Goal: Task Accomplishment & Management: Manage account settings

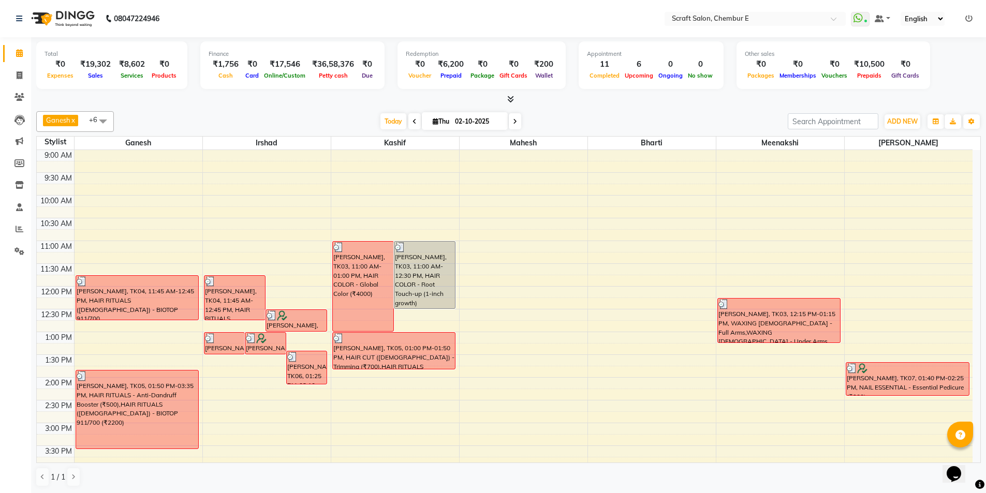
scroll to position [277, 0]
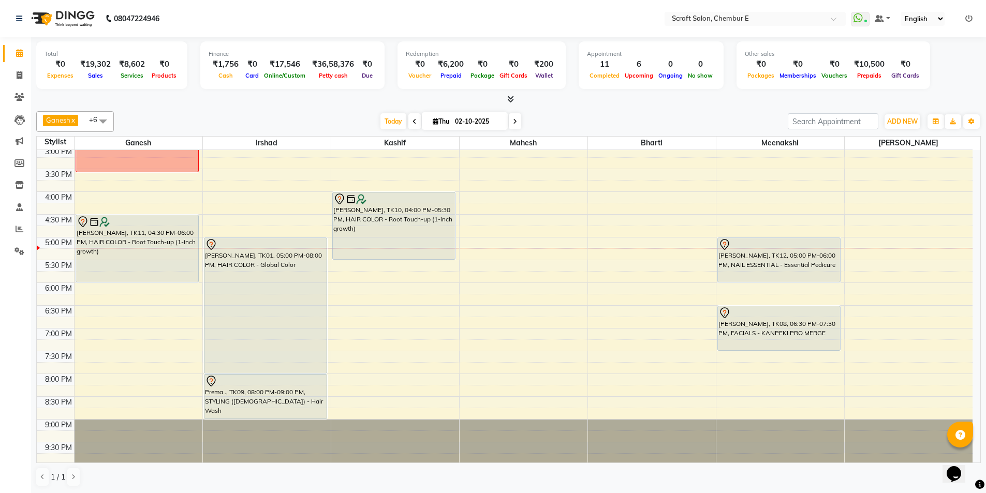
click at [414, 220] on div "[PERSON_NAME], TK10, 04:00 PM-05:30 PM, HAIR COLOR - Root Touch-up (1-inch grow…" at bounding box center [394, 225] width 123 height 67
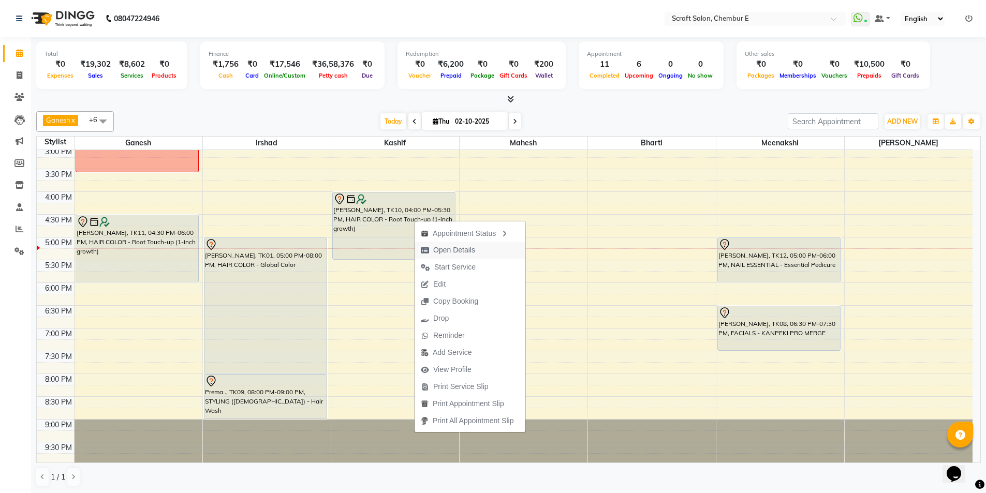
click at [459, 254] on span "Open Details" at bounding box center [454, 250] width 42 height 11
select select "7"
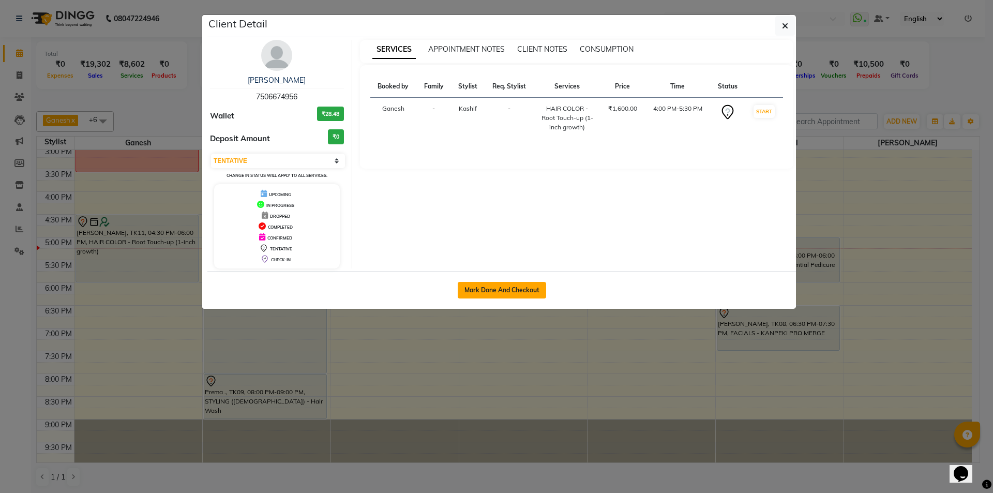
click at [518, 292] on button "Mark Done And Checkout" at bounding box center [502, 290] width 88 height 17
select select "service"
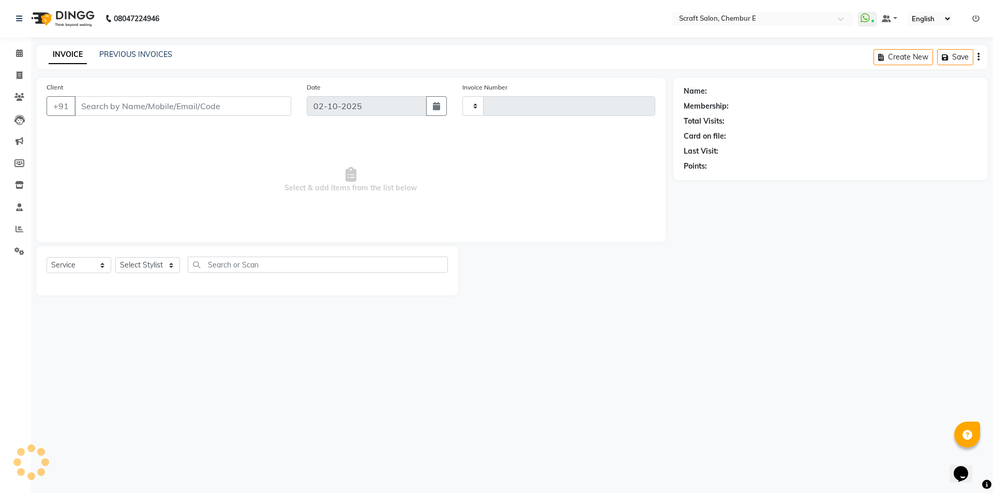
type input "1594"
select select "3922"
type input "7506674956"
select select "24787"
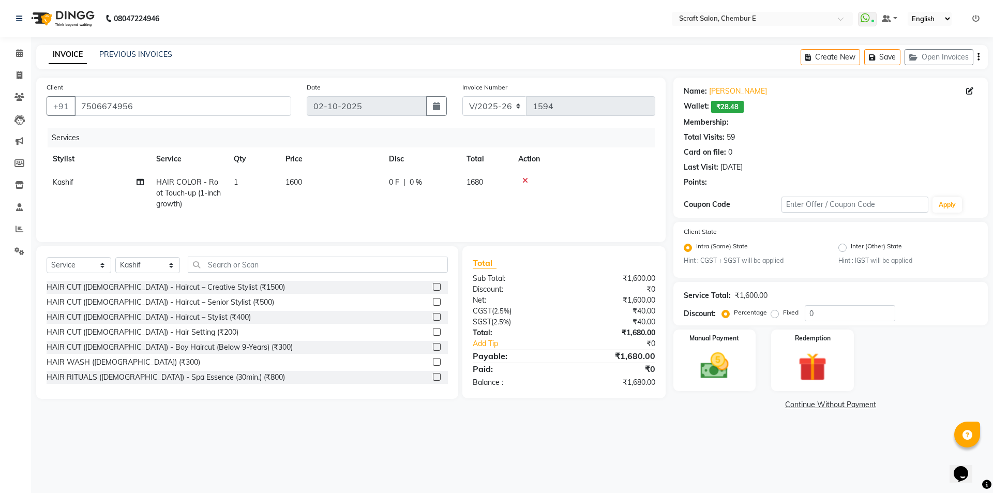
select select "1: Object"
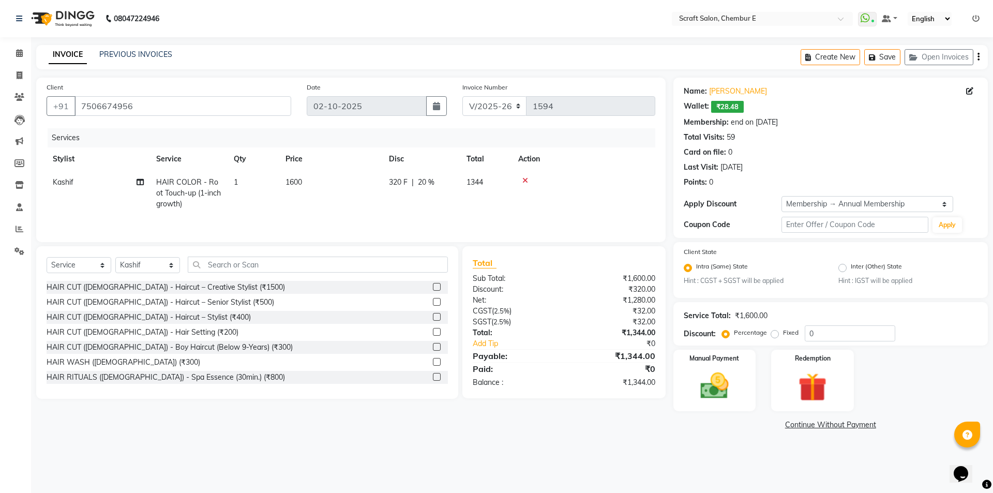
type input "20"
click at [703, 392] on img at bounding box center [715, 386] width 48 height 34
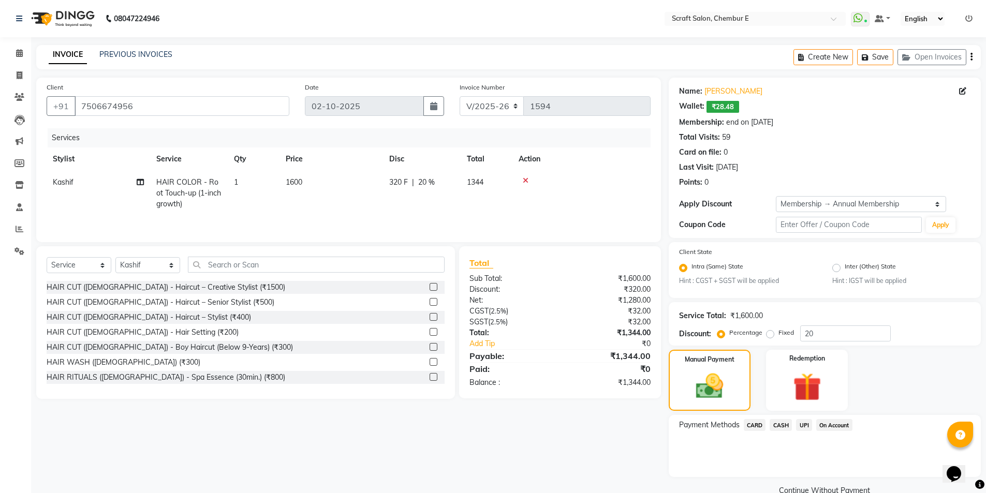
click at [803, 426] on span "UPI" at bounding box center [804, 425] width 16 height 12
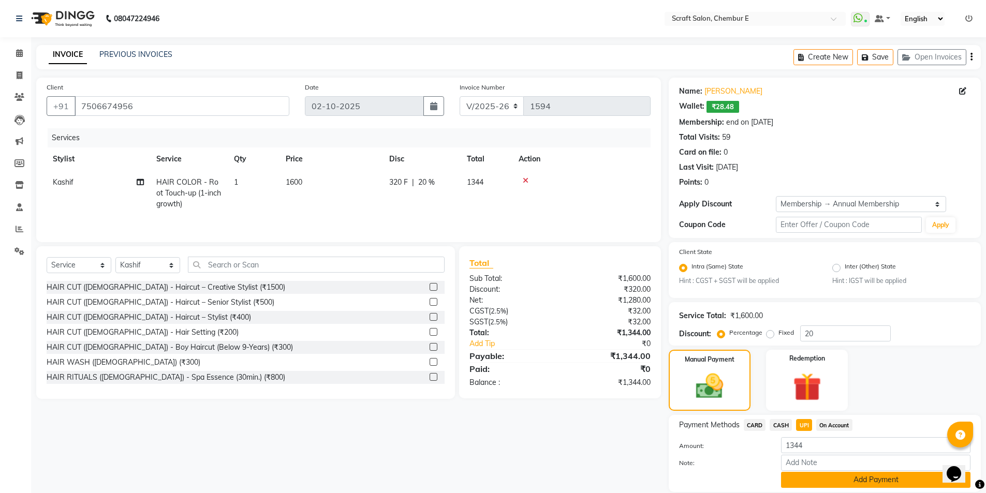
click at [807, 483] on button "Add Payment" at bounding box center [875, 480] width 189 height 16
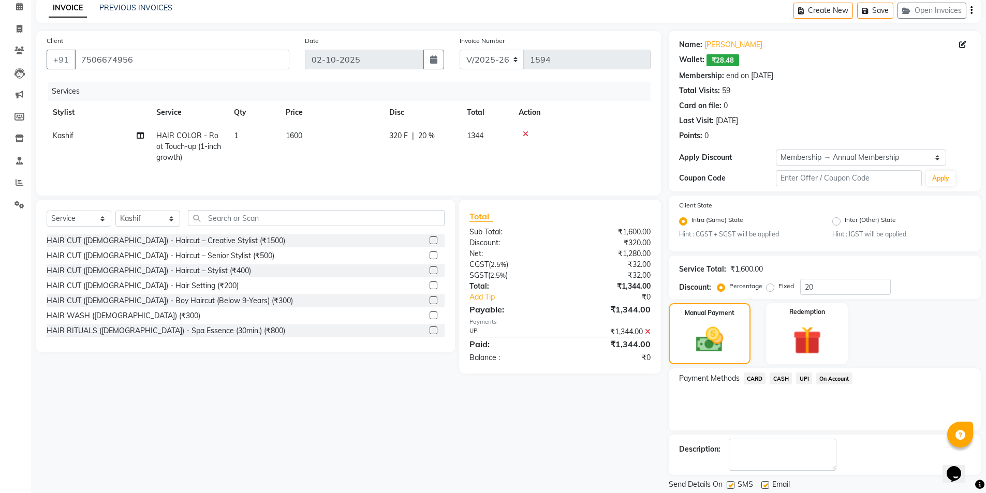
scroll to position [55, 0]
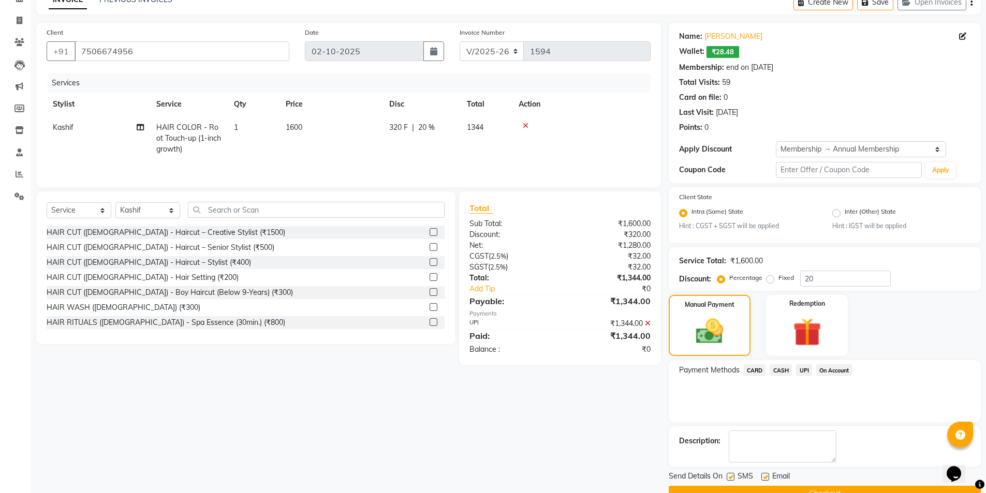
click at [763, 474] on label at bounding box center [765, 477] width 8 height 8
click at [763, 474] on input "checkbox" at bounding box center [764, 477] width 7 height 7
checkbox input "false"
click at [762, 489] on button "Checkout" at bounding box center [825, 494] width 312 height 16
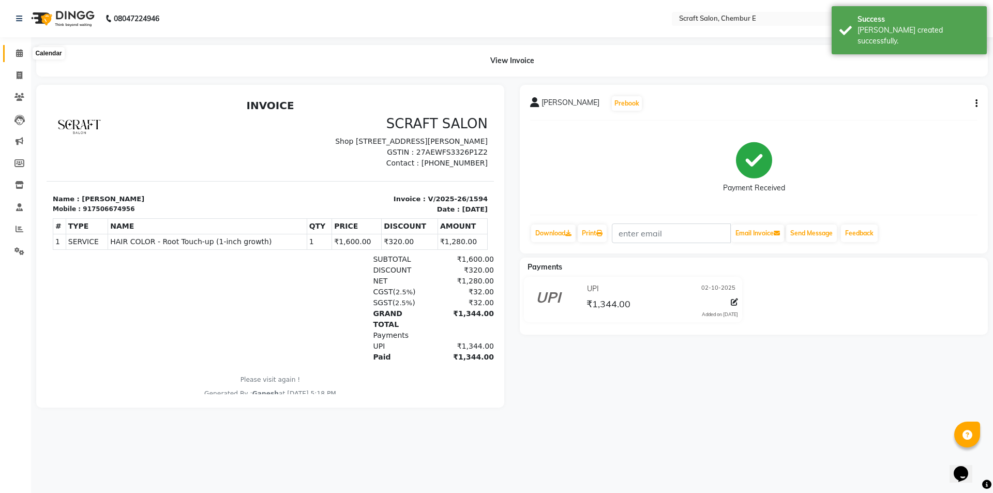
click at [18, 50] on icon at bounding box center [19, 53] width 7 height 8
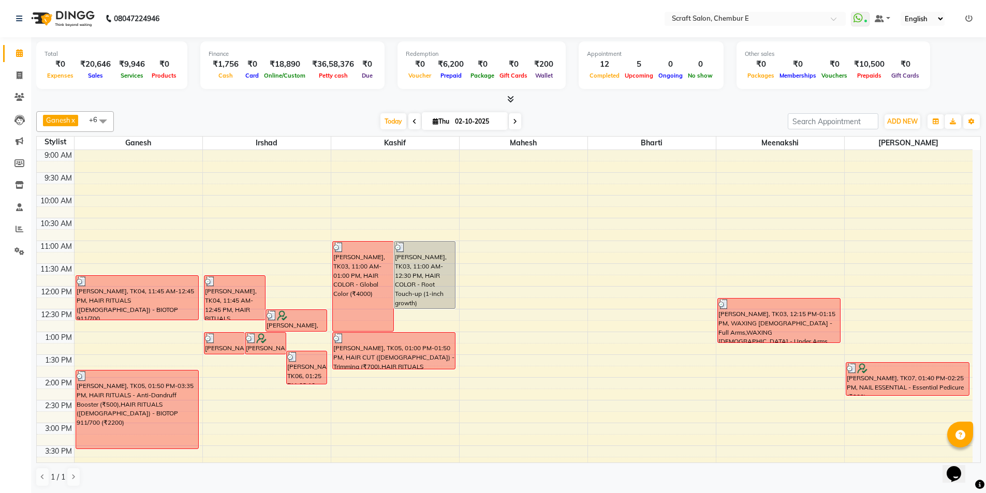
click at [517, 121] on span at bounding box center [515, 121] width 12 height 16
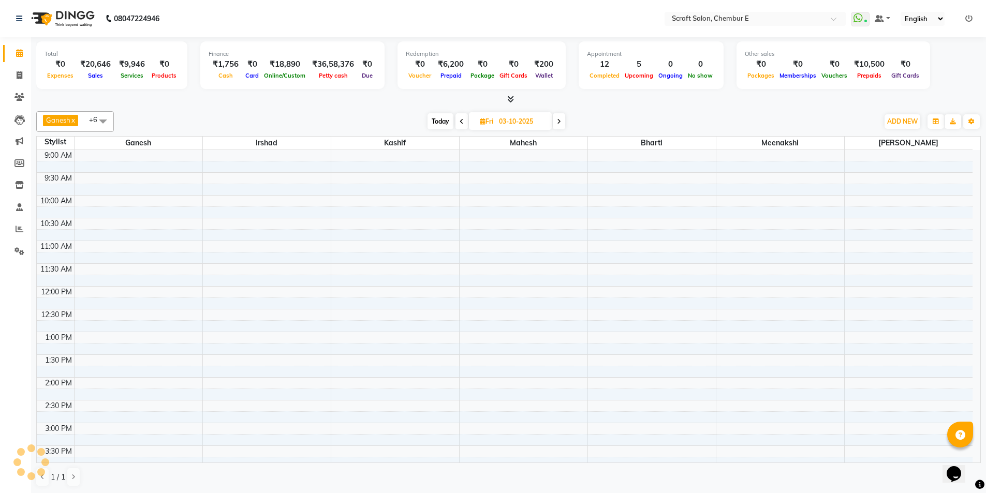
scroll to position [279, 0]
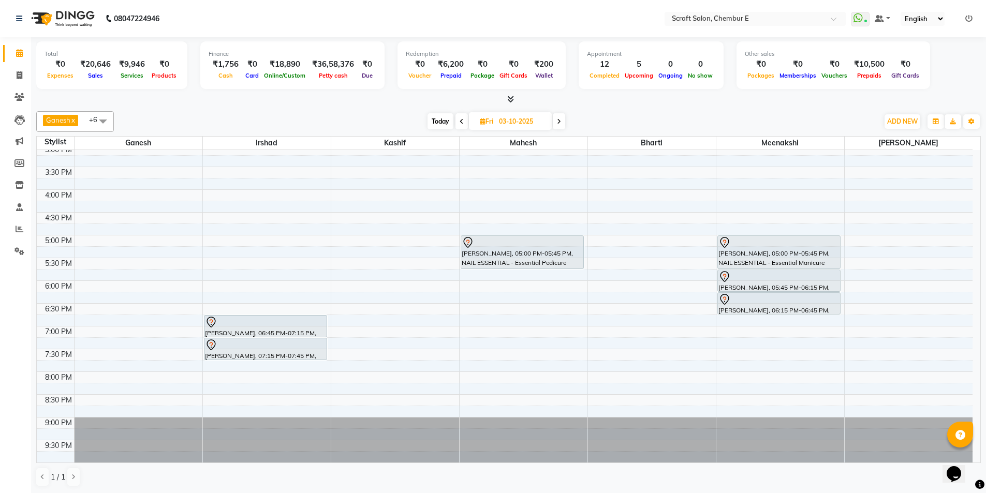
click at [462, 116] on span at bounding box center [461, 121] width 12 height 16
type input "02-10-2025"
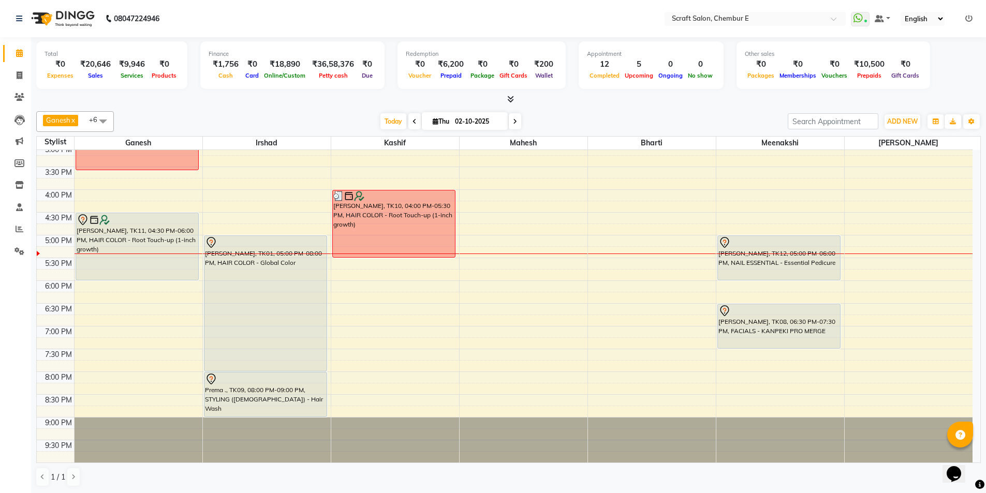
click at [249, 395] on div "Prema ., TK09, 08:00 PM-09:00 PM, STYLING ([DEMOGRAPHIC_DATA]) - Hair Wash" at bounding box center [265, 395] width 123 height 44
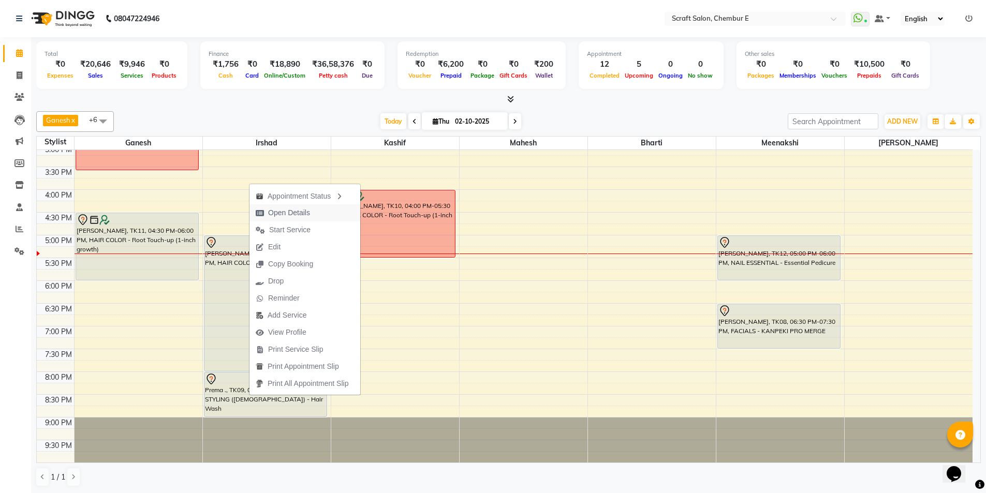
click at [302, 211] on span "Open Details" at bounding box center [289, 212] width 42 height 11
select select "7"
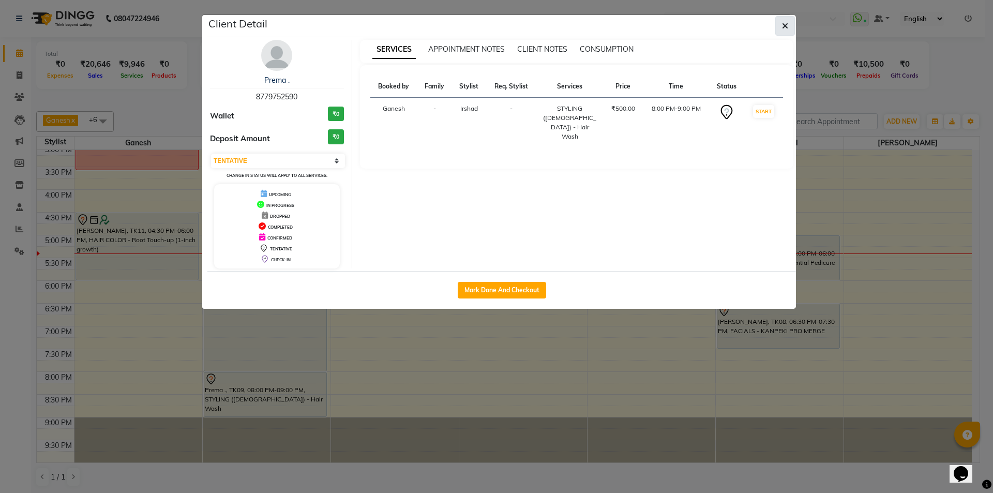
click at [783, 24] on icon "button" at bounding box center [785, 26] width 6 height 8
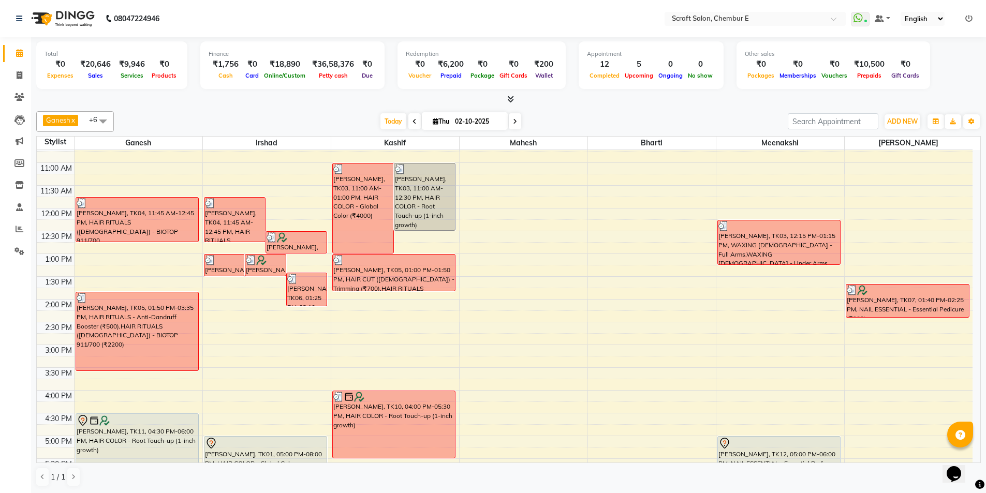
scroll to position [73, 0]
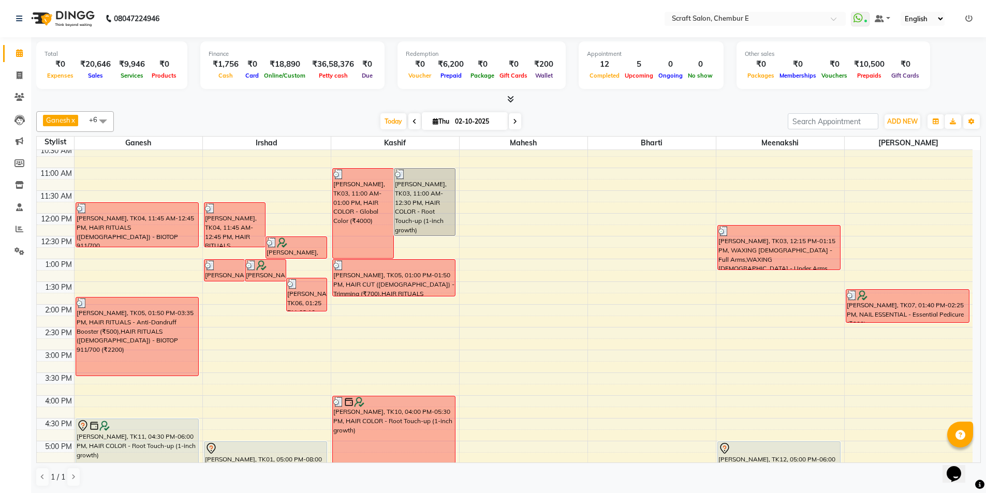
click at [428, 216] on div "[PERSON_NAME], TK03, 11:00 AM-12:30 PM, HAIR COLOR - Root Touch-up (1-inch grow…" at bounding box center [424, 202] width 61 height 67
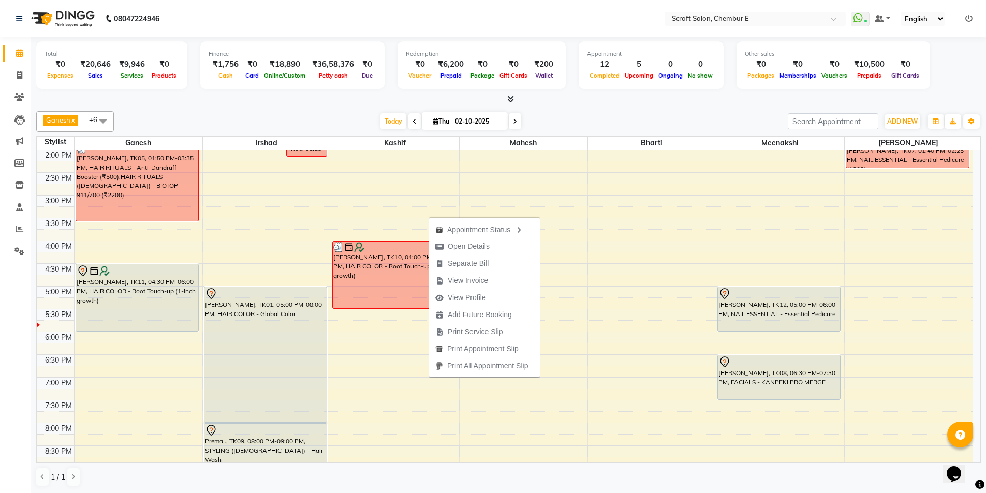
scroll to position [229, 0]
click at [750, 296] on div at bounding box center [779, 292] width 122 height 12
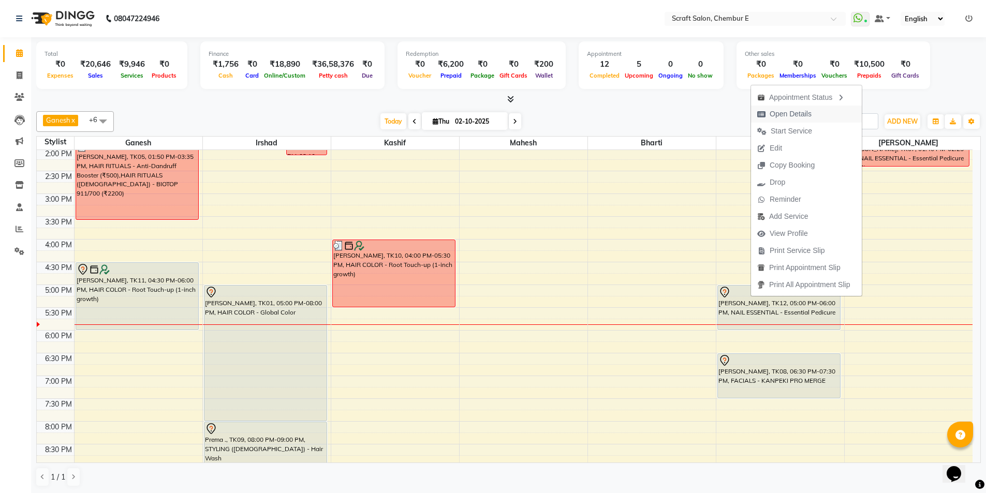
click at [779, 114] on span "Open Details" at bounding box center [790, 114] width 42 height 11
select select "7"
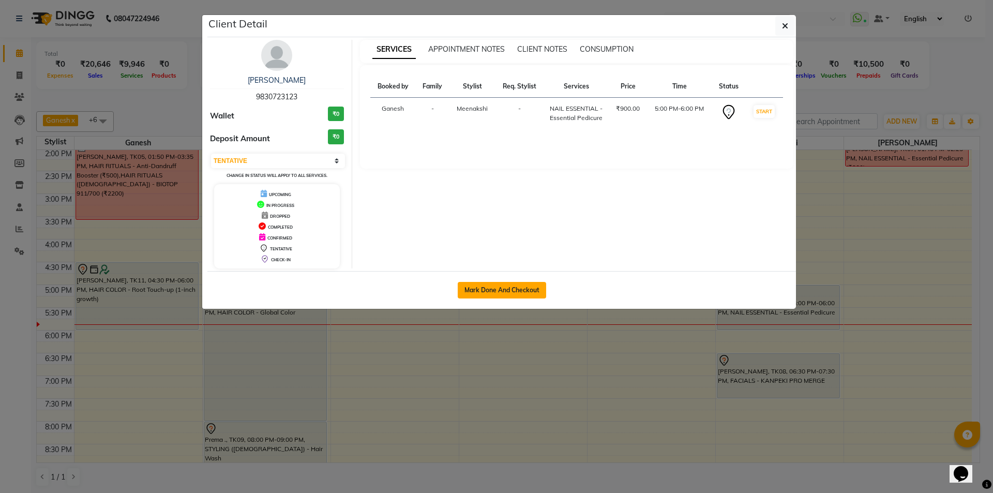
click at [493, 294] on button "Mark Done And Checkout" at bounding box center [502, 290] width 88 height 17
select select "3922"
select select "service"
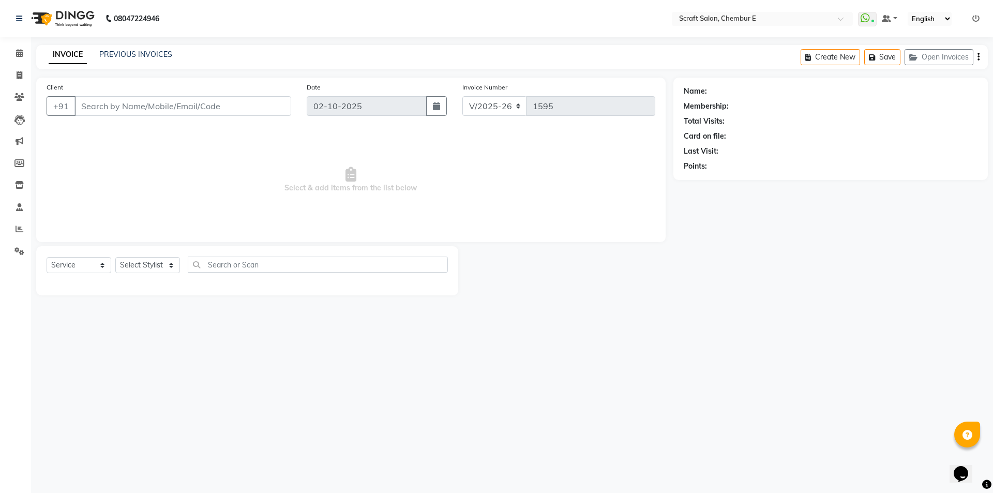
type input "9830723123"
select select "69640"
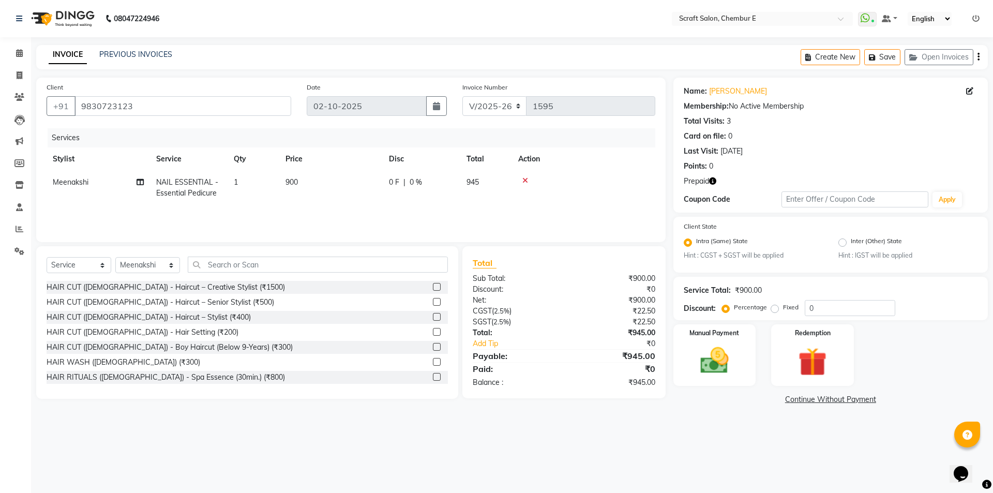
click at [715, 178] on icon "button" at bounding box center [712, 180] width 7 height 7
click at [740, 350] on div "Manual Payment" at bounding box center [715, 355] width 86 height 64
drag, startPoint x: 863, startPoint y: 332, endPoint x: 858, endPoint y: 335, distance: 5.6
click at [862, 332] on div "Manual Payment Redemption" at bounding box center [831, 355] width 330 height 62
drag, startPoint x: 858, startPoint y: 336, endPoint x: 846, endPoint y: 344, distance: 14.5
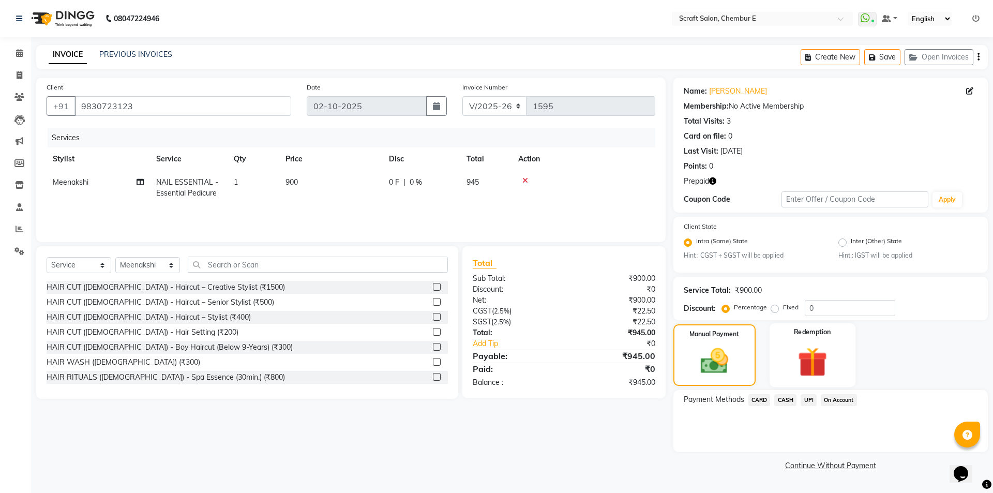
click at [856, 341] on div "Manual Payment Redemption" at bounding box center [831, 355] width 330 height 62
click at [829, 351] on img at bounding box center [813, 362] width 48 height 37
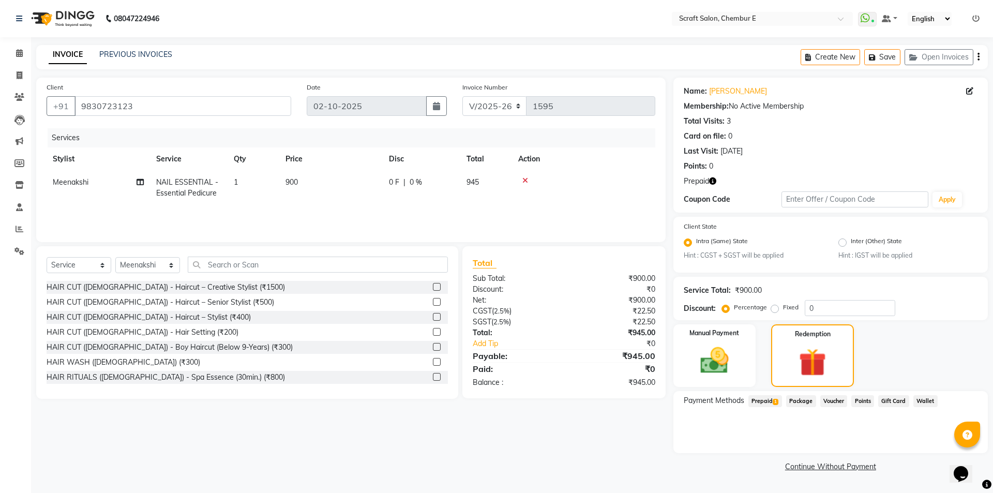
click at [765, 405] on span "Prepaid 1" at bounding box center [766, 401] width 34 height 12
click at [943, 440] on button "Add" at bounding box center [946, 443] width 38 height 18
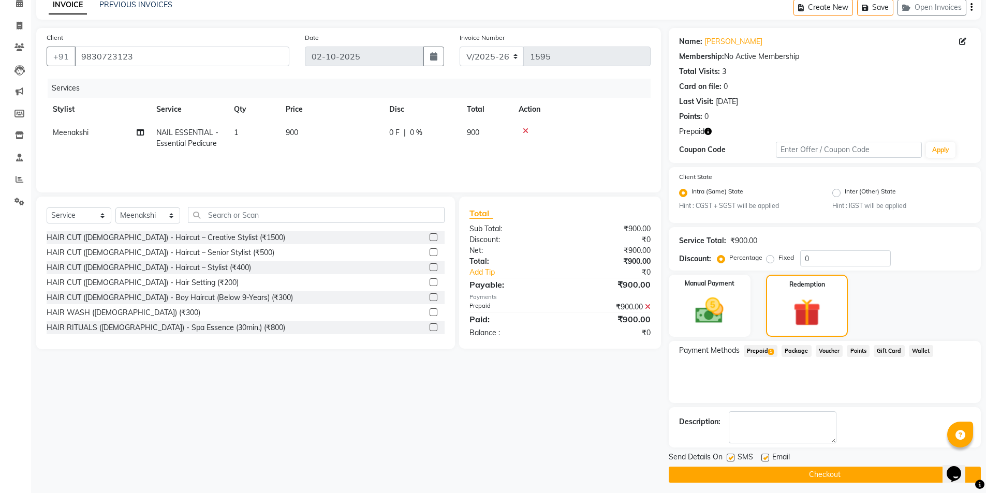
scroll to position [55, 0]
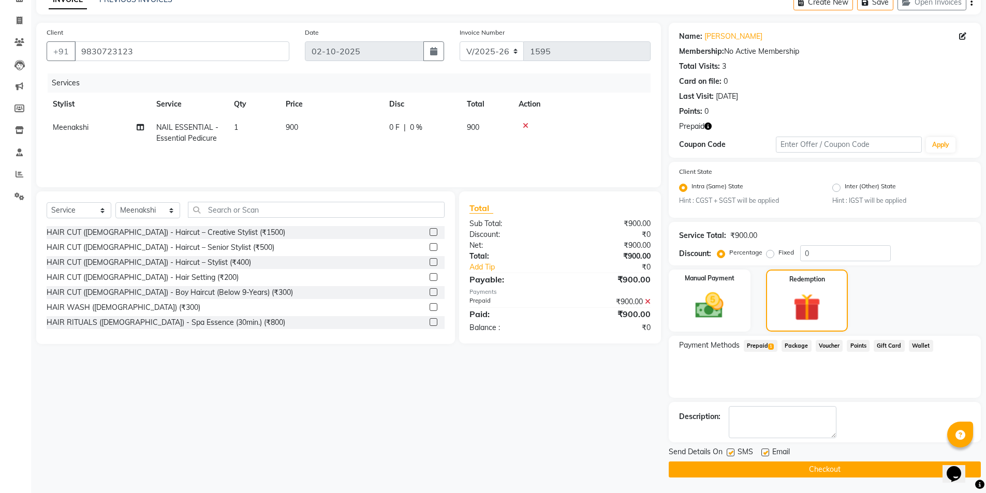
click at [765, 451] on label at bounding box center [765, 453] width 8 height 8
click at [765, 451] on input "checkbox" at bounding box center [764, 453] width 7 height 7
checkbox input "false"
click at [760, 471] on button "Checkout" at bounding box center [825, 470] width 312 height 16
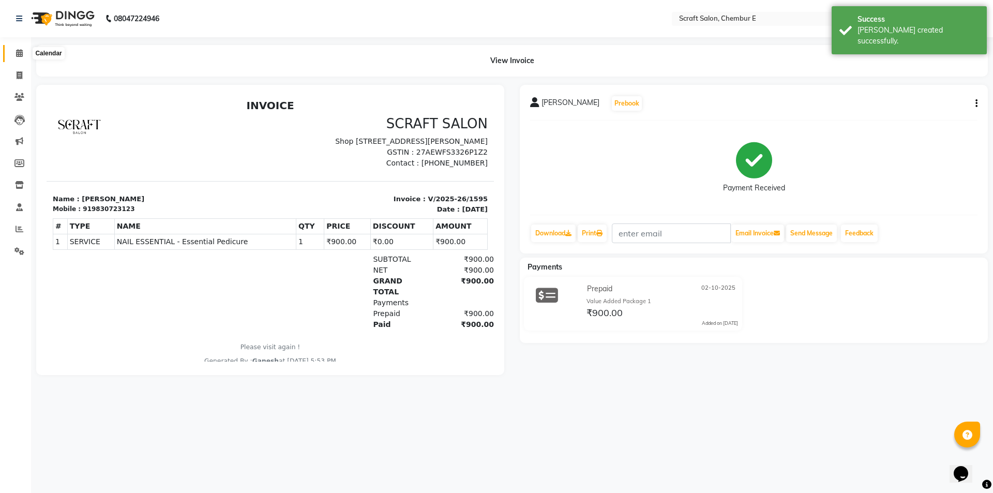
click at [20, 50] on icon at bounding box center [19, 53] width 7 height 8
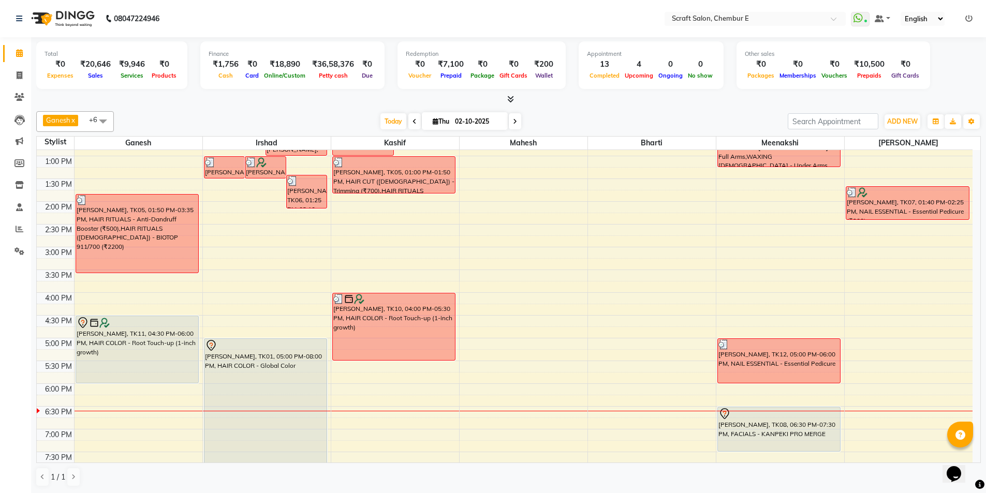
scroll to position [164, 0]
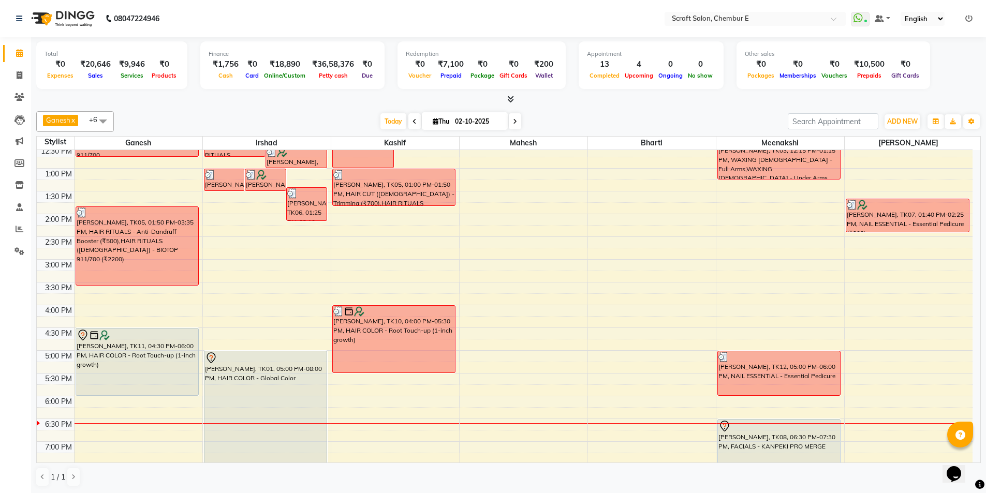
click at [144, 245] on div "[PERSON_NAME], TK05, 01:50 PM-03:35 PM, HAIR RITUALS - Anti-Dandruff Booster (₹…" at bounding box center [137, 246] width 123 height 78
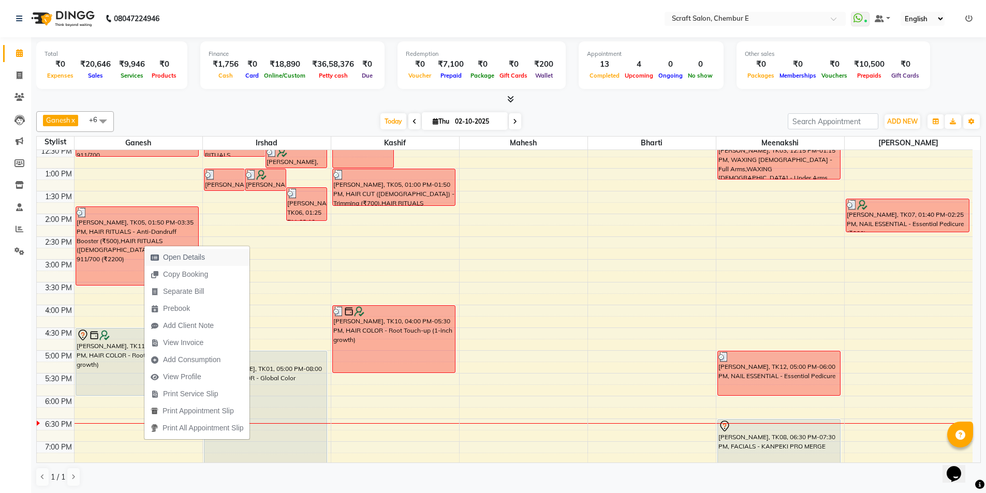
click at [165, 253] on span "Open Details" at bounding box center [184, 257] width 42 height 11
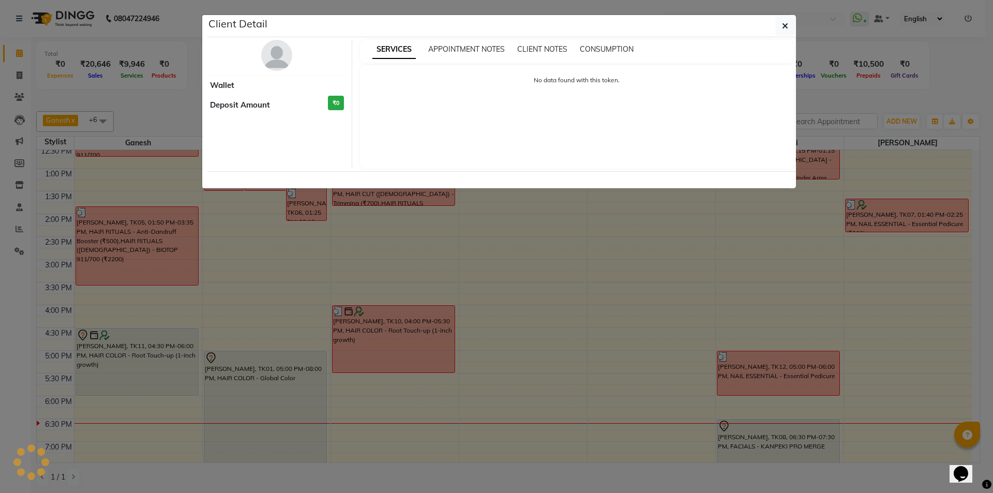
select select "3"
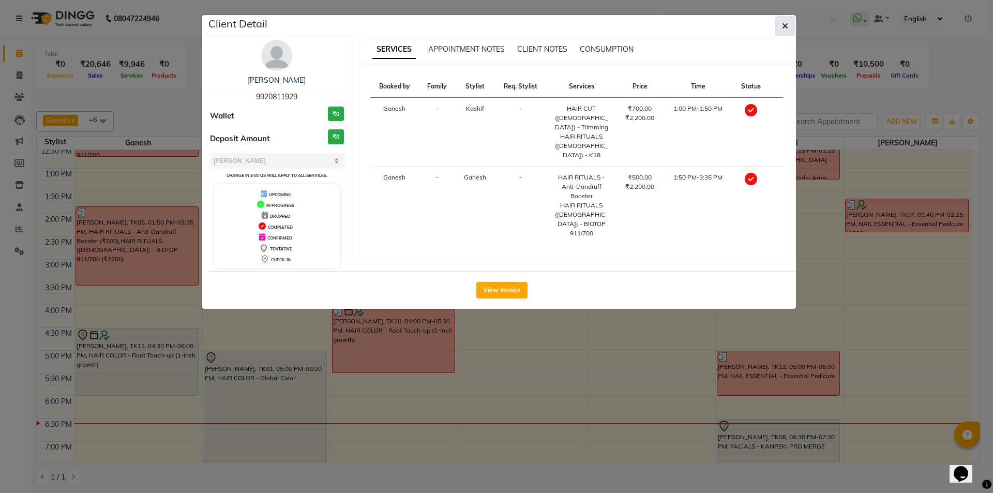
click at [778, 28] on button "button" at bounding box center [786, 26] width 20 height 20
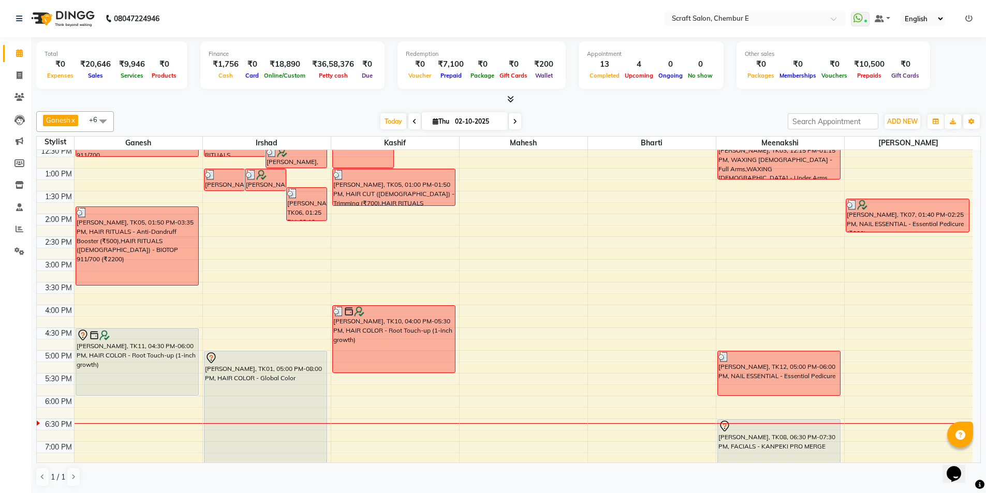
click at [122, 361] on div "[PERSON_NAME], TK11, 04:30 PM-06:00 PM, HAIR COLOR - Root Touch-up (1-inch grow…" at bounding box center [137, 362] width 123 height 67
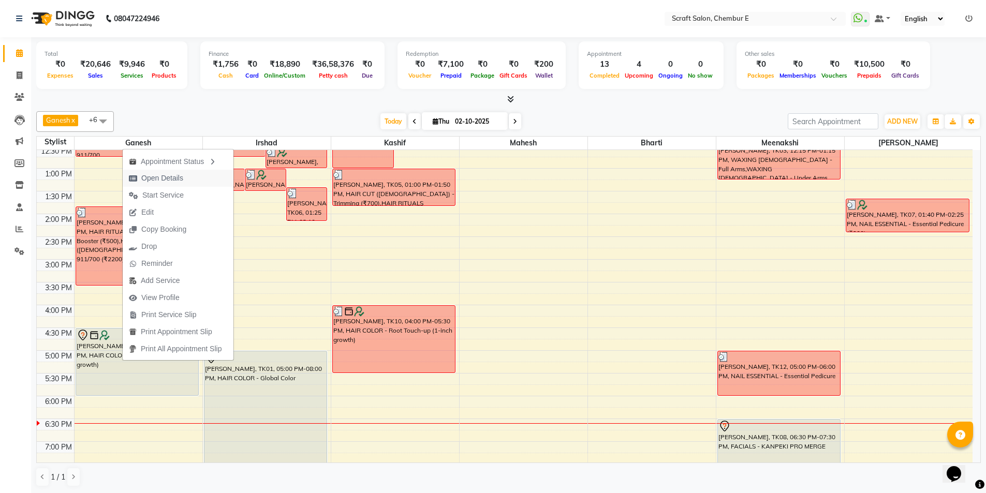
click at [172, 175] on span "Open Details" at bounding box center [162, 178] width 42 height 11
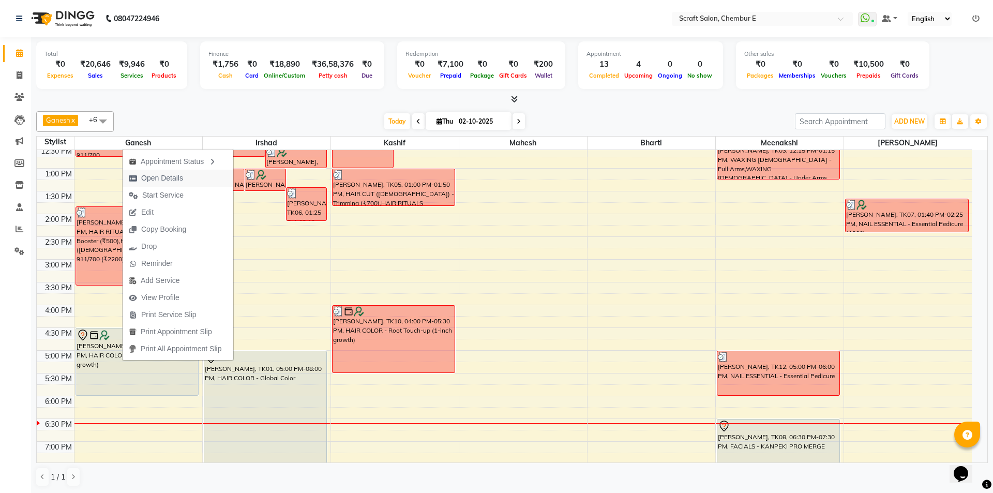
select select "7"
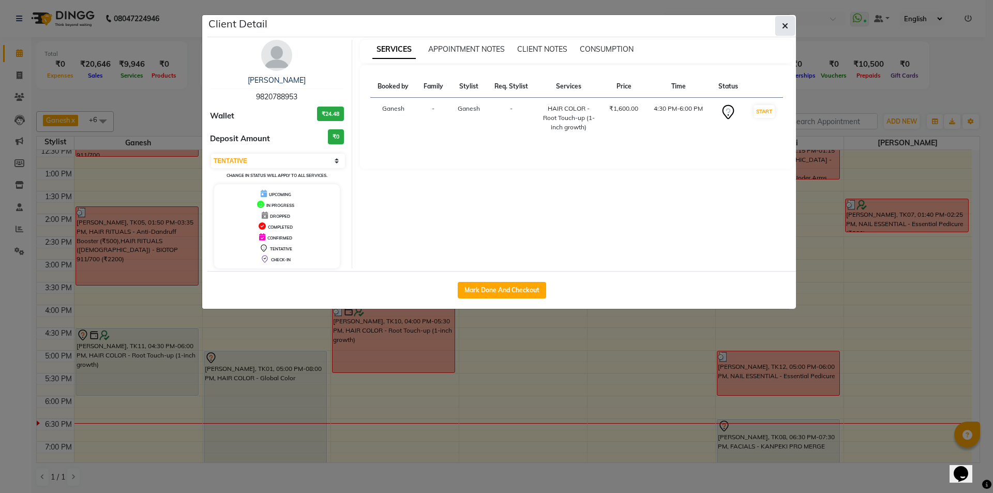
click at [782, 25] on icon "button" at bounding box center [785, 26] width 6 height 8
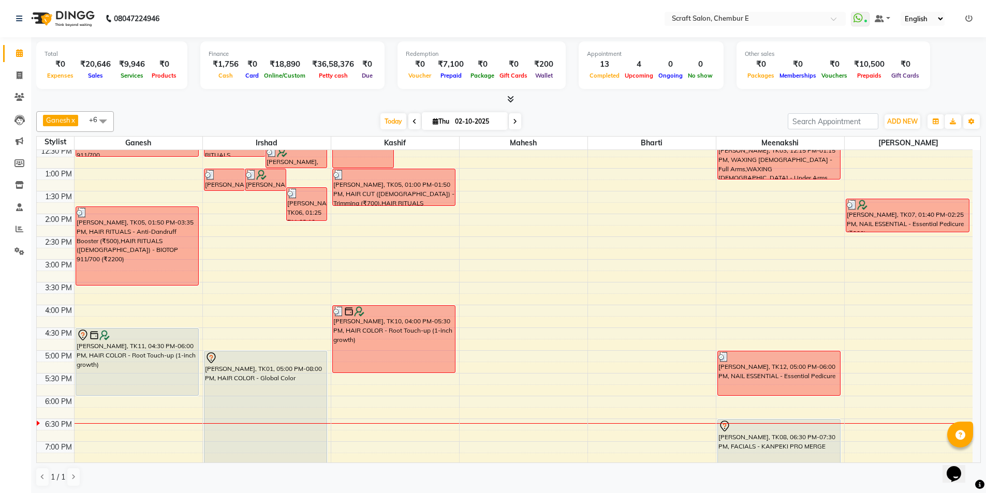
scroll to position [279, 0]
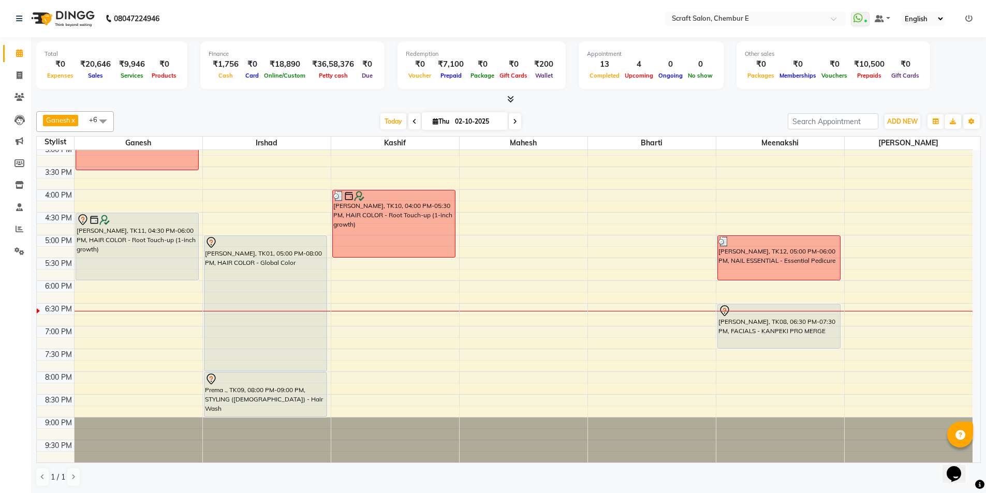
click at [774, 333] on div "[PERSON_NAME], TK08, 06:30 PM-07:30 PM, FACIALS - KANPEKI PRO MERGE" at bounding box center [779, 326] width 123 height 44
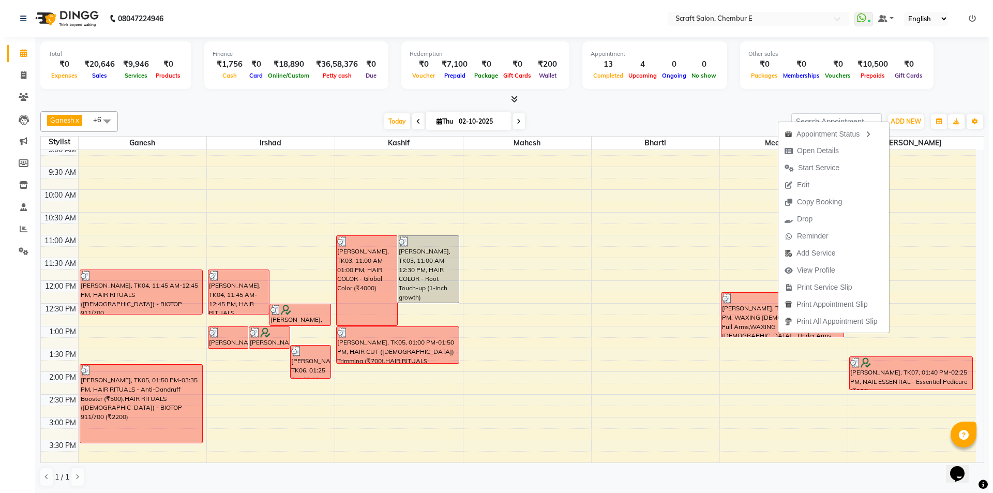
scroll to position [222, 0]
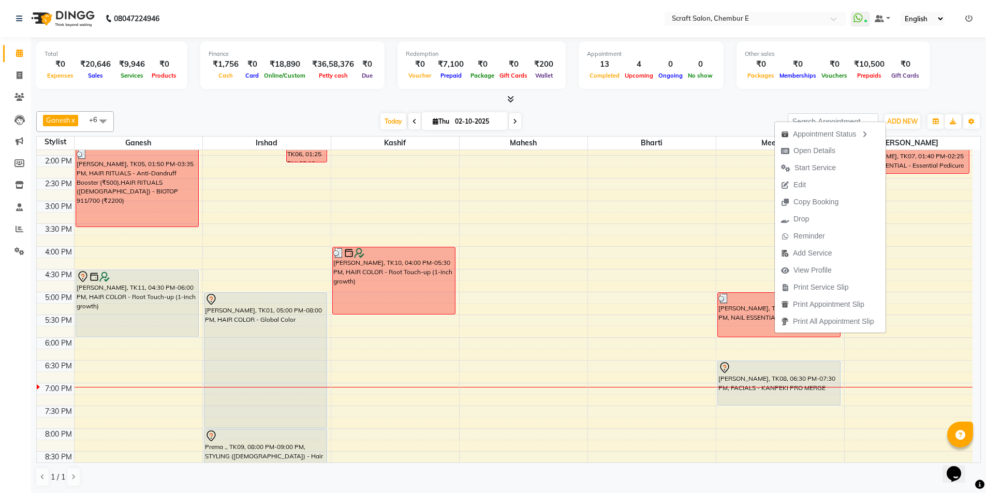
click at [584, 103] on div at bounding box center [508, 99] width 944 height 11
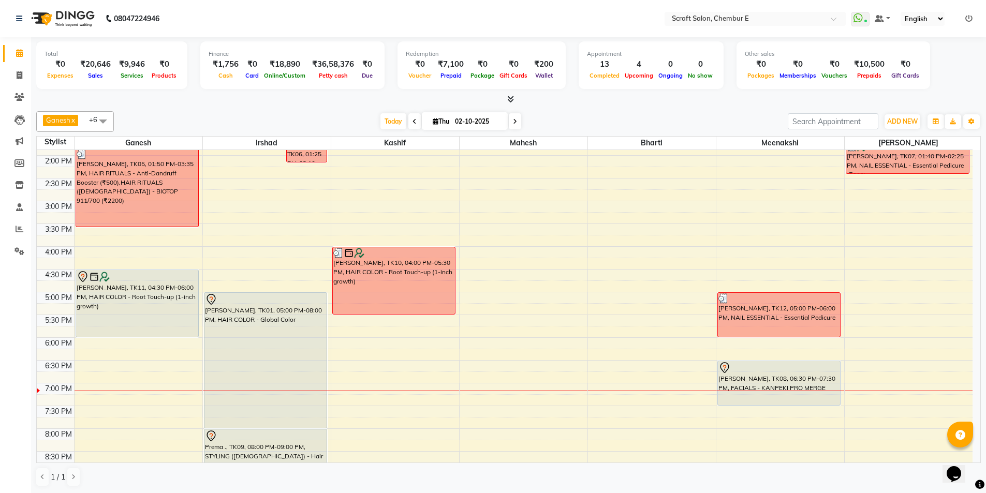
click at [174, 272] on div at bounding box center [138, 277] width 122 height 12
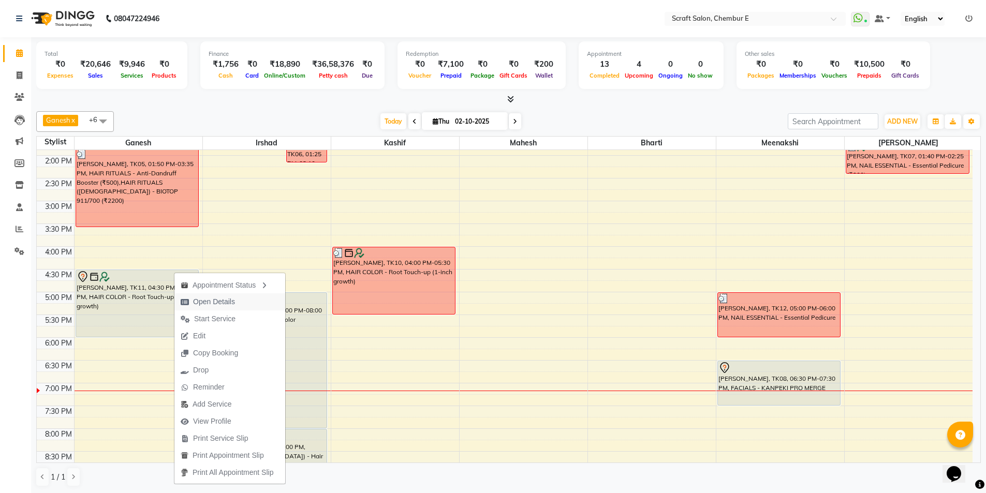
click at [218, 300] on span "Open Details" at bounding box center [214, 301] width 42 height 11
select select "7"
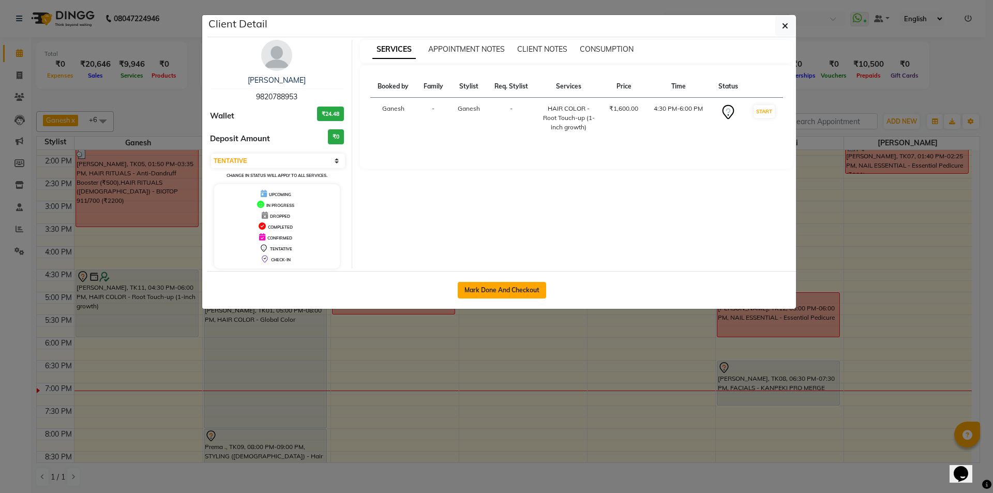
click at [492, 291] on button "Mark Done And Checkout" at bounding box center [502, 290] width 88 height 17
select select "service"
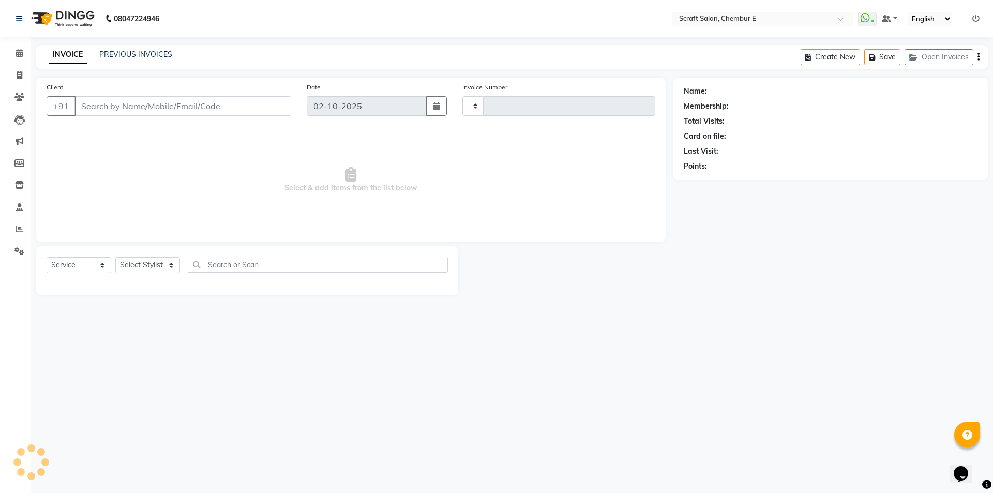
type input "1596"
select select "3922"
click at [173, 269] on select "Select Stylist" at bounding box center [147, 265] width 65 height 16
click at [389, 203] on span "Select & add items from the list below" at bounding box center [351, 179] width 609 height 103
type input "9820788953"
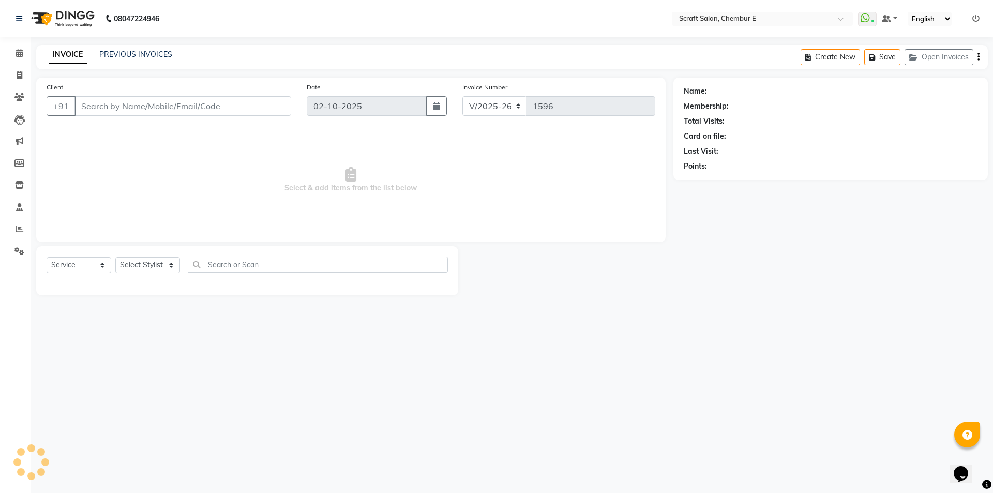
select select "81195"
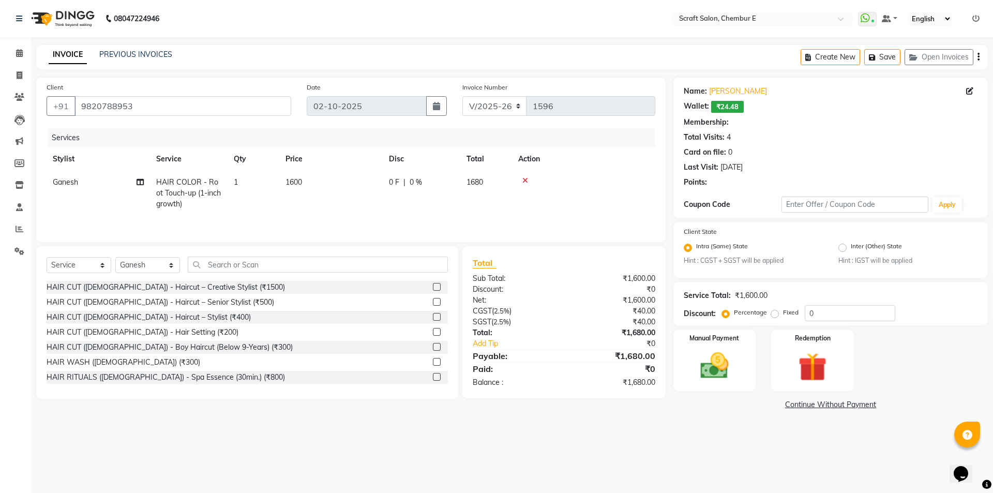
select select "1: Object"
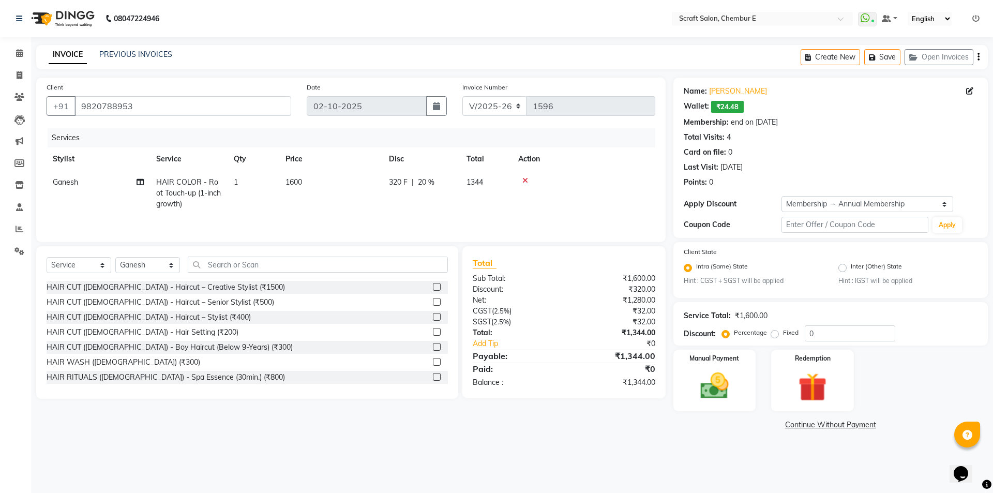
type input "20"
click at [293, 185] on span "1600" at bounding box center [294, 181] width 17 height 9
select select "81195"
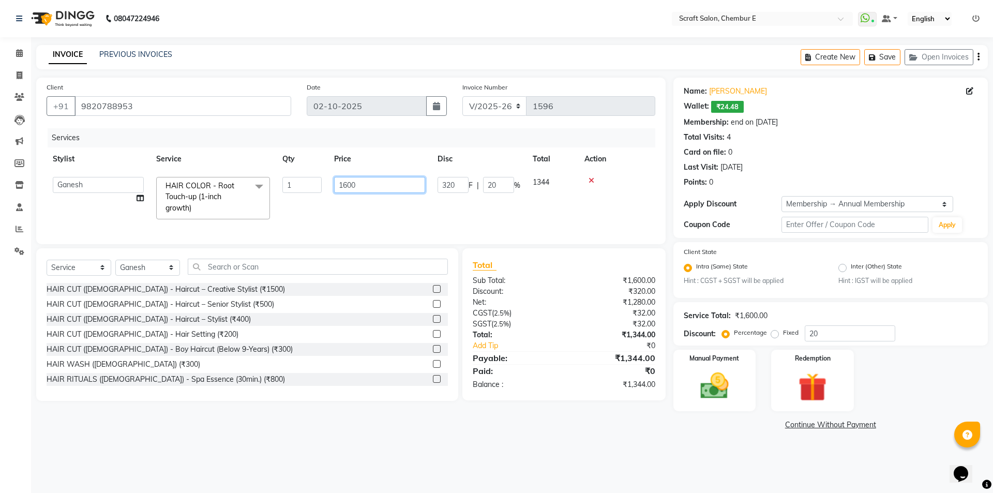
click at [347, 184] on input "1600" at bounding box center [379, 185] width 91 height 16
type input "5500"
click at [425, 213] on tr "Bharti Frontdesk Ganesh Irshad Kashif Mahesh Meenakshi Rasika Shahin Shaikh HAI…" at bounding box center [351, 198] width 609 height 55
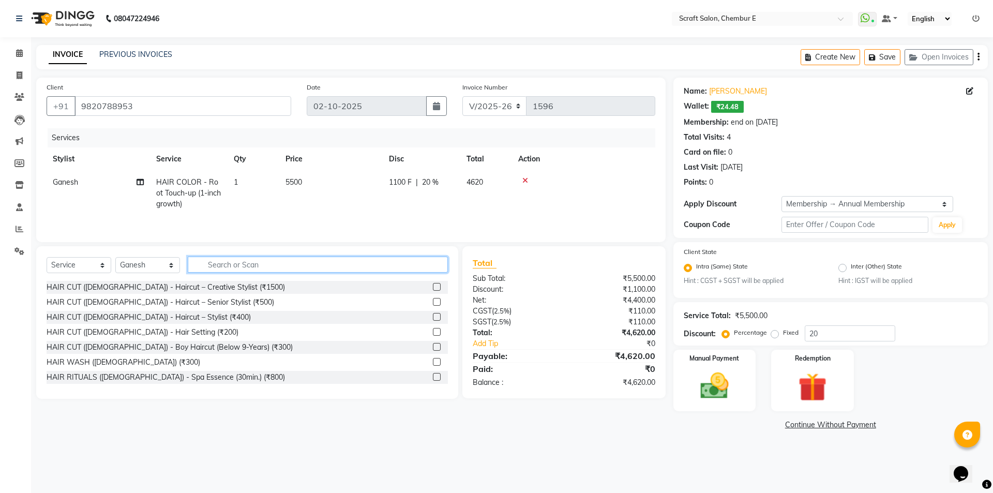
click at [314, 260] on input "text" at bounding box center [318, 265] width 260 height 16
type input "t"
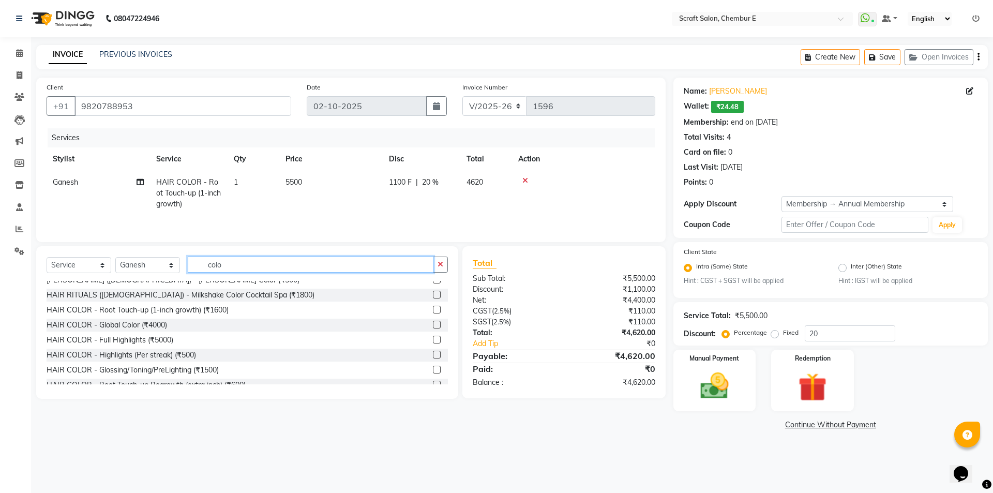
scroll to position [77, 0]
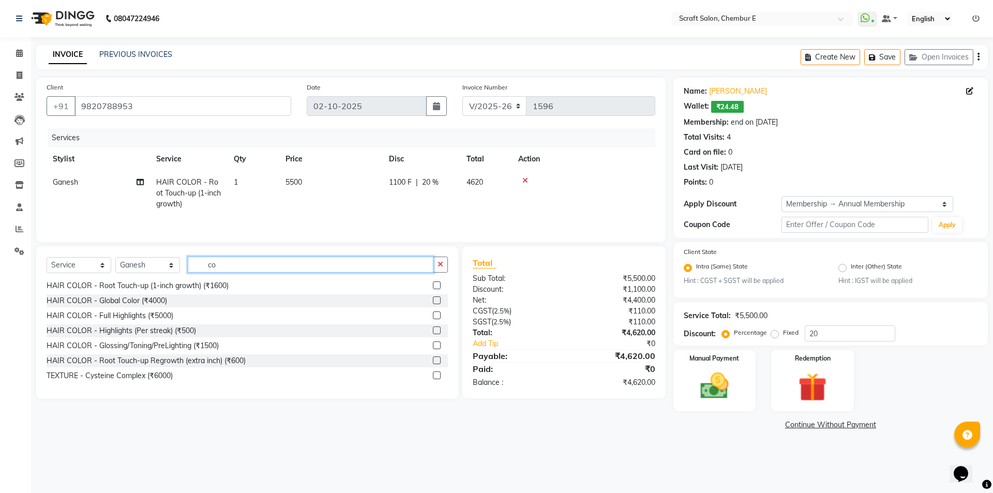
type input "c"
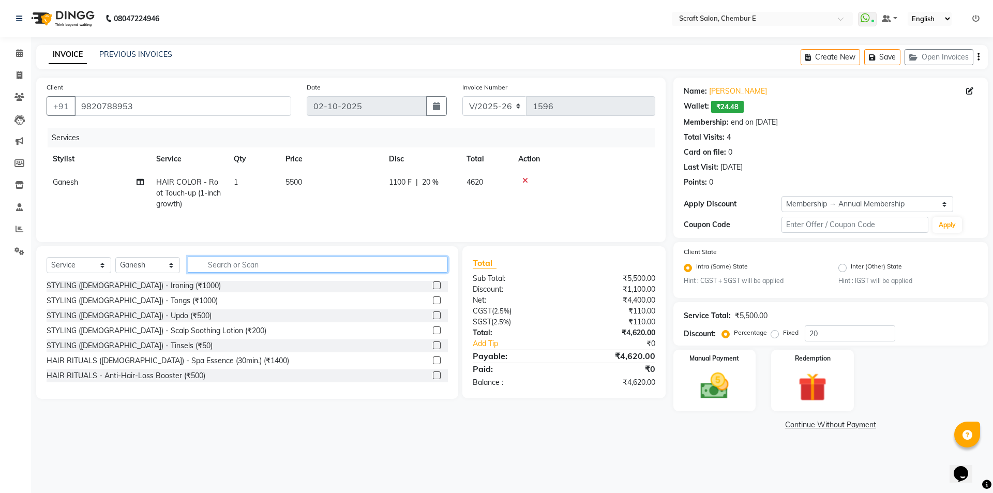
scroll to position [647, 0]
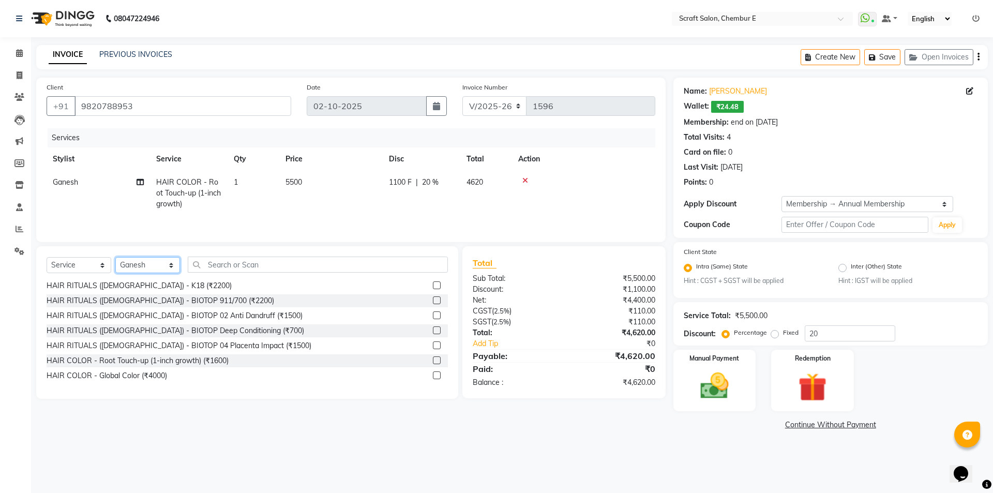
click at [170, 268] on select "Select Stylist Bharti Frontdesk Ganesh Irshad Kashif Mahesh Meenakshi Rasika Sh…" at bounding box center [147, 265] width 65 height 16
select select "19818"
click at [115, 257] on select "Select Stylist Bharti Frontdesk Ganesh Irshad Kashif Mahesh Meenakshi Rasika Sh…" at bounding box center [147, 265] width 65 height 16
click at [257, 263] on input "text" at bounding box center [318, 265] width 260 height 16
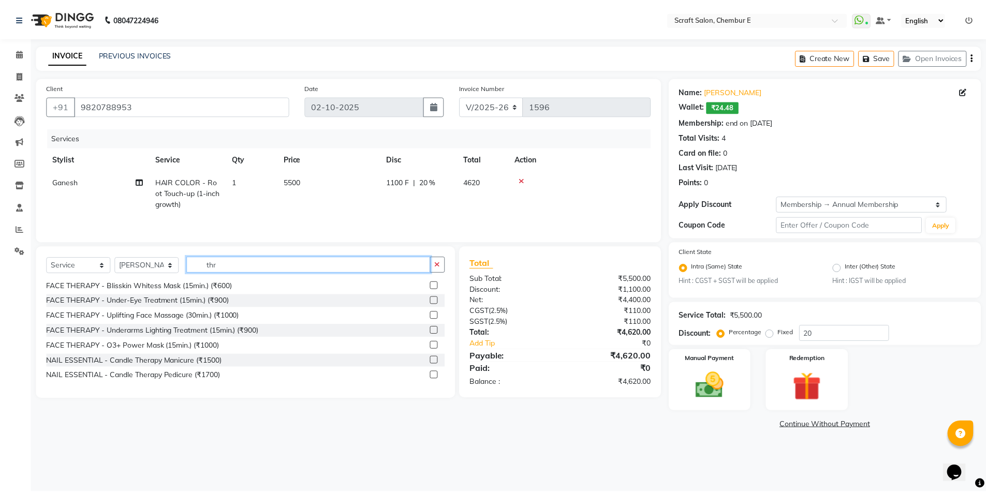
scroll to position [0, 0]
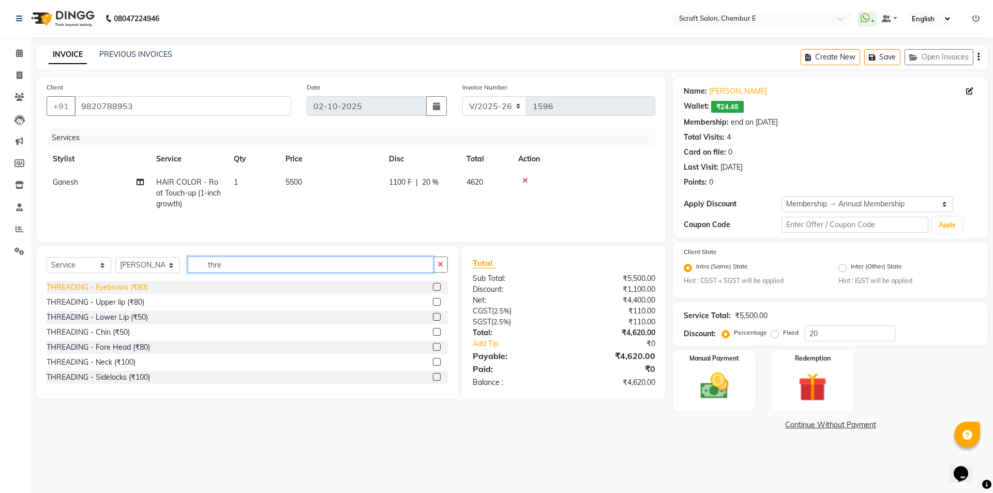
type input "thre"
click at [129, 284] on div "THREADING - Eyebrows (₹80)" at bounding box center [97, 287] width 101 height 11
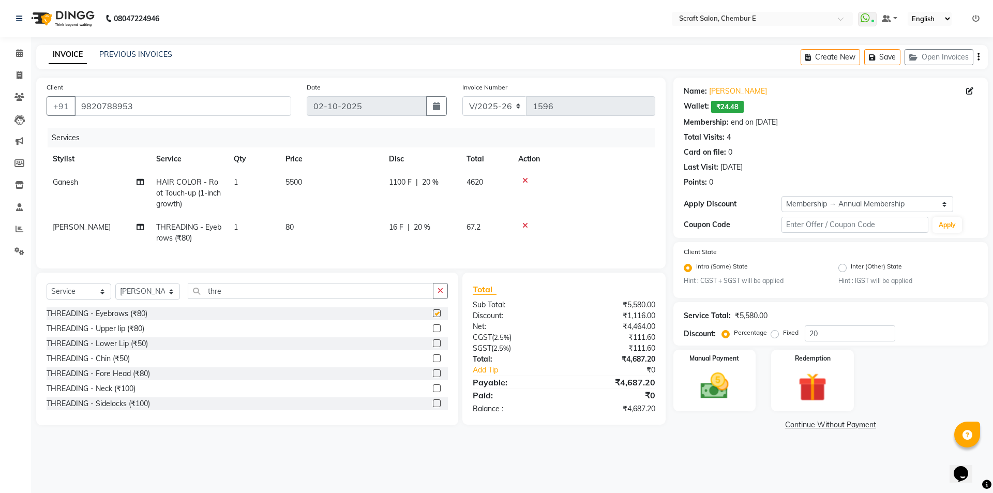
checkbox input "false"
click at [813, 336] on input "20" at bounding box center [850, 333] width 91 height 16
click at [293, 182] on span "5500" at bounding box center [294, 181] width 17 height 9
select select "81195"
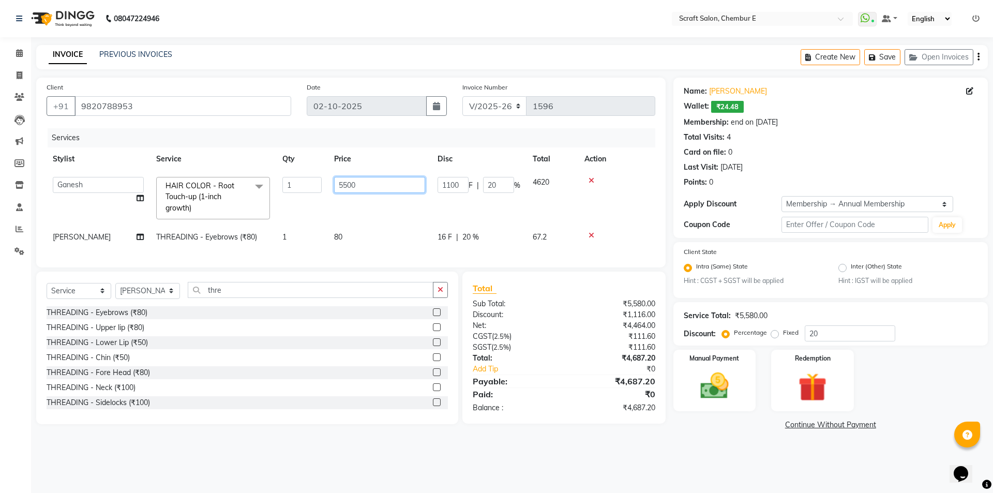
click at [347, 183] on input "5500" at bounding box center [379, 185] width 91 height 16
type input "6000"
click at [357, 221] on tbody "Bharti Frontdesk Ganesh Irshad Kashif Mahesh Meenakshi Rasika Shahin Shaikh HAI…" at bounding box center [351, 210] width 609 height 78
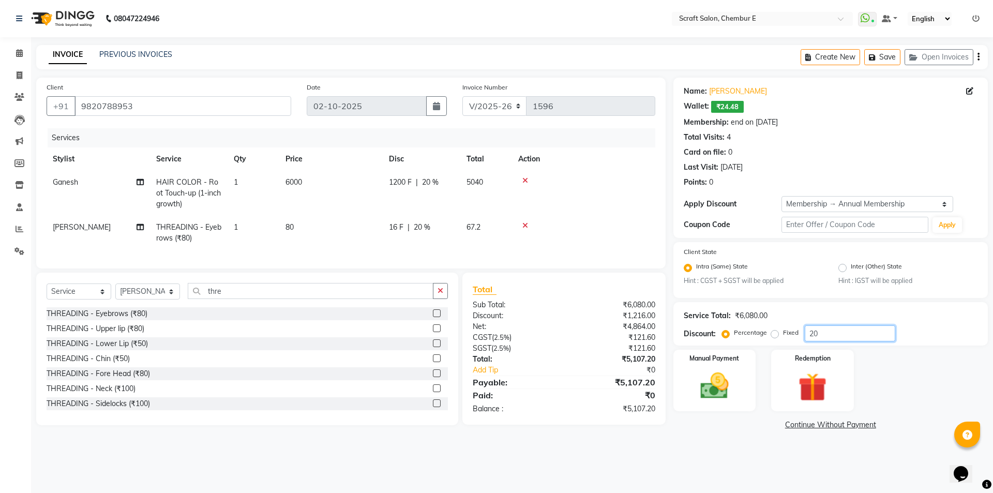
click at [826, 335] on input "20" at bounding box center [850, 333] width 91 height 16
type input "2"
type input "30"
click at [714, 439] on main "INVOICE PREVIOUS INVOICES Create New Save Open Invoices Client +91 9820788953 D…" at bounding box center [512, 246] width 962 height 403
click at [290, 182] on span "6000" at bounding box center [294, 181] width 17 height 9
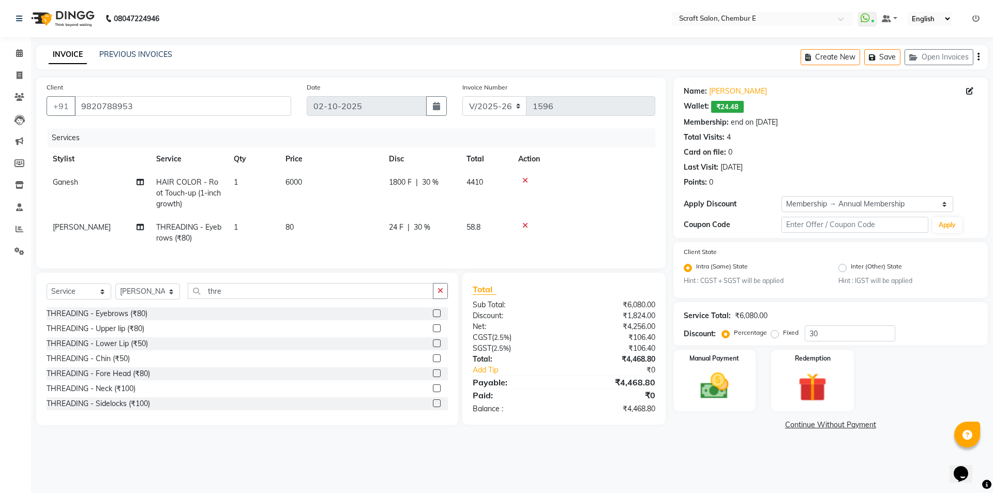
select select "81195"
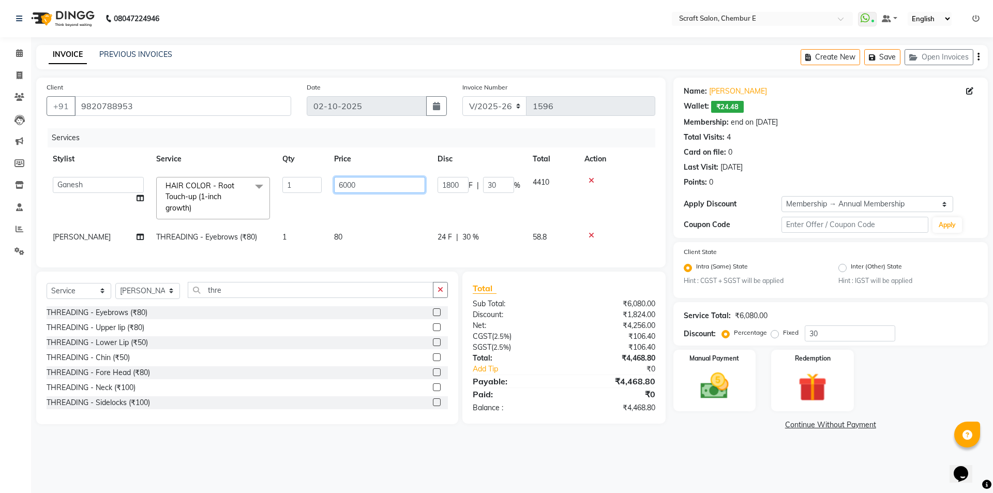
click at [342, 183] on input "6000" at bounding box center [379, 185] width 91 height 16
type input "5000"
click at [373, 222] on tbody "Bharti Frontdesk Ganesh Irshad Kashif Mahesh Meenakshi Rasika Shahin Shaikh HAI…" at bounding box center [351, 210] width 609 height 78
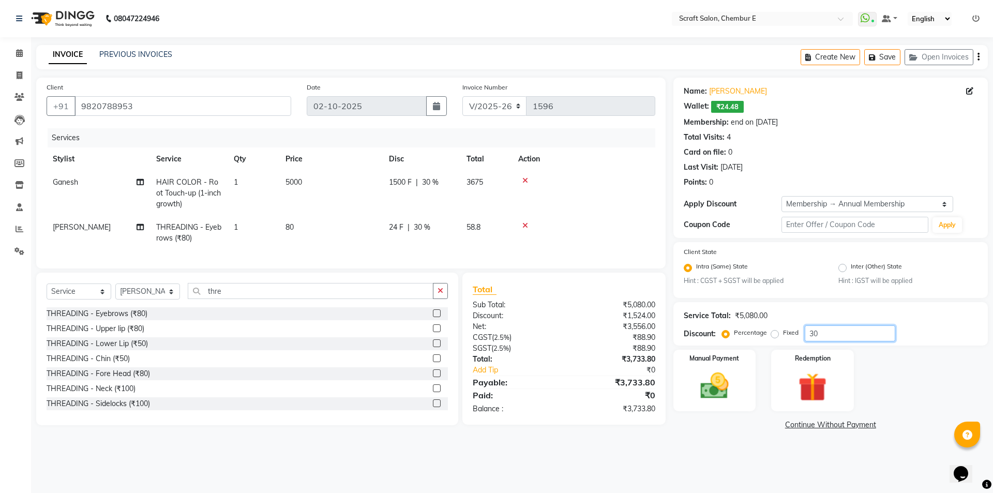
click at [838, 334] on input "30" at bounding box center [850, 333] width 91 height 16
type input "3"
type input "20"
click at [596, 220] on td at bounding box center [583, 233] width 143 height 34
click at [289, 183] on span "5000" at bounding box center [294, 181] width 17 height 9
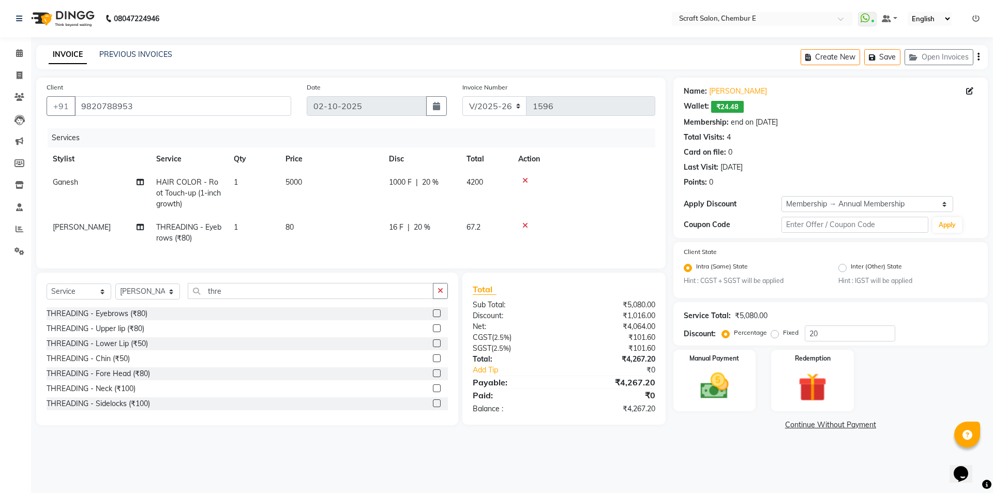
select select "81195"
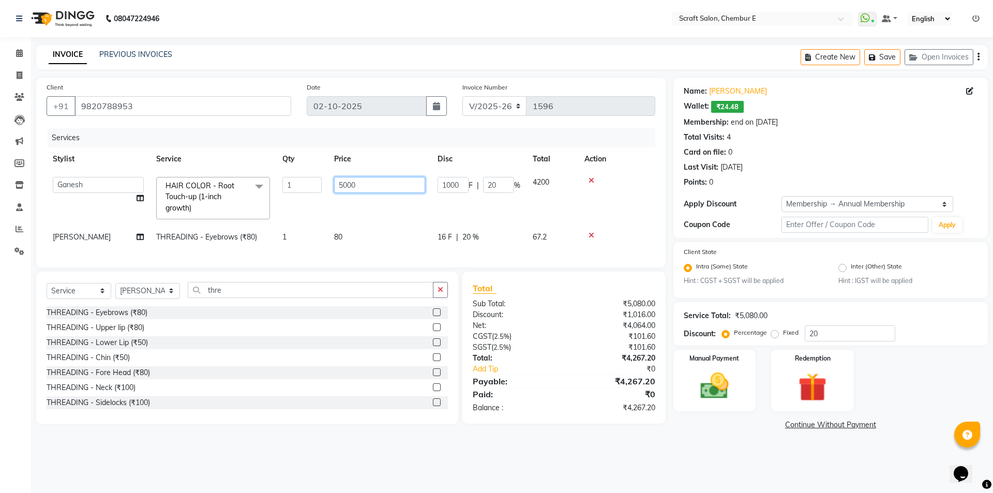
click at [343, 187] on input "5000" at bounding box center [379, 185] width 91 height 16
type input "6000"
click at [359, 202] on td "6000" at bounding box center [379, 198] width 103 height 55
select select "81195"
click at [842, 334] on input "20" at bounding box center [850, 333] width 91 height 16
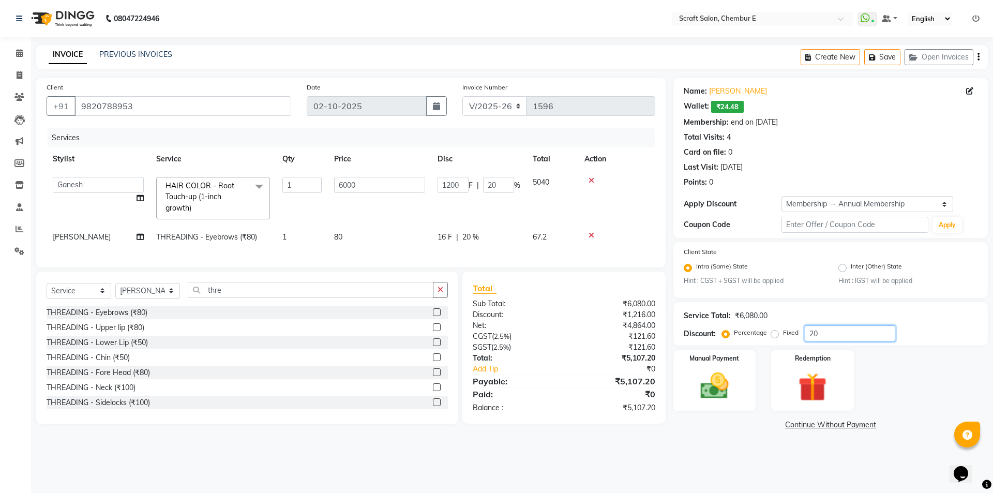
type input "2"
type input "120"
type input "2"
type input "0"
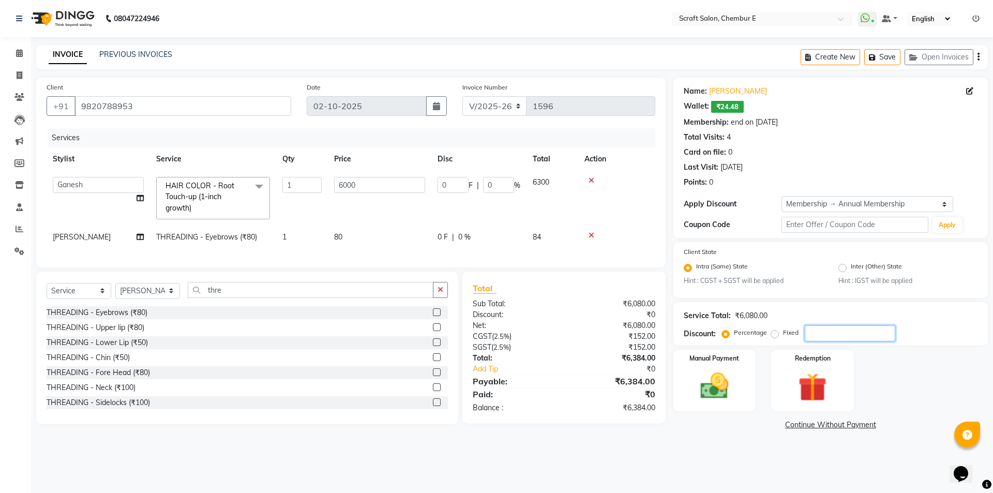
type input "3"
type input "180"
type input "3"
type input "30"
type input "1800"
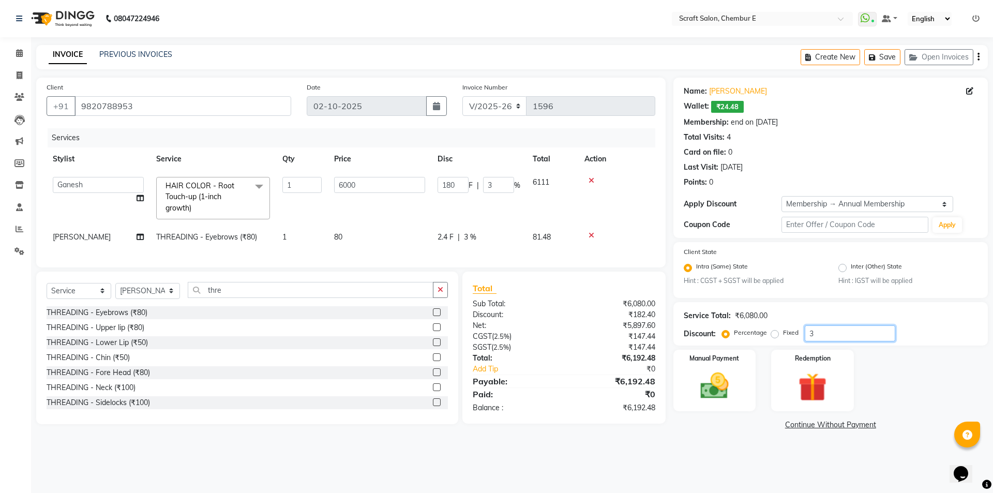
type input "30"
click at [721, 437] on main "INVOICE PREVIOUS INVOICES Create New Save Open Invoices Client +91 9820788953 D…" at bounding box center [512, 246] width 962 height 403
click at [822, 332] on input "30" at bounding box center [850, 333] width 91 height 16
type input "3"
type input "180"
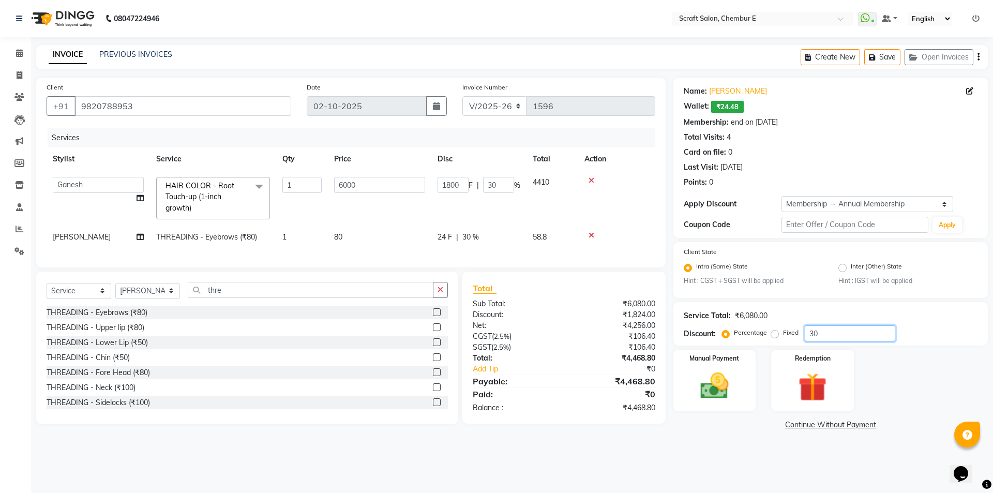
type input "3"
type input "35"
type input "2100"
type input "35"
type input "3"
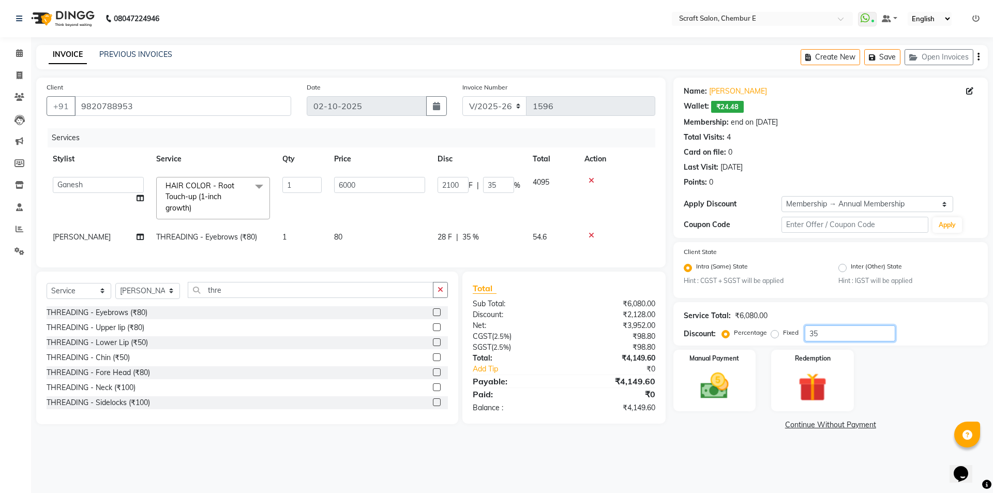
type input "180"
type input "3"
type input "33"
type input "1980"
type input "33"
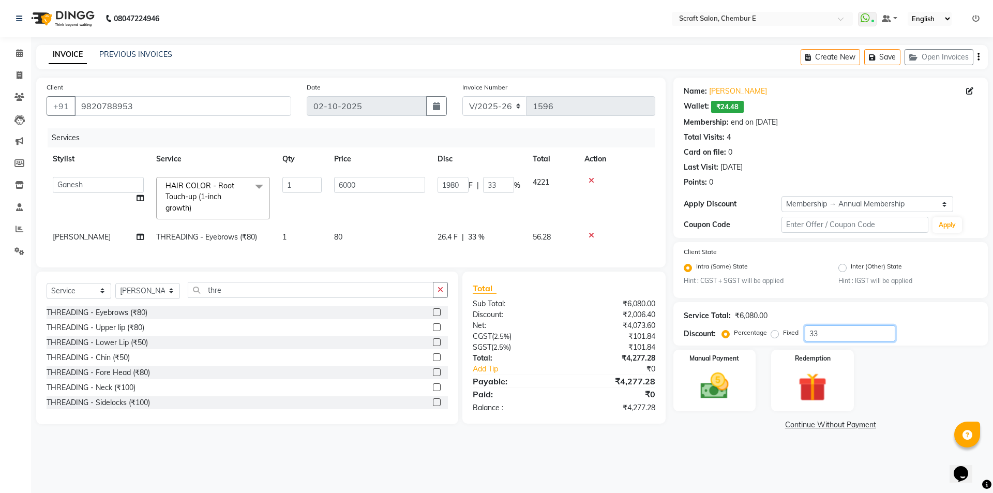
type input "33"
click at [665, 440] on main "INVOICE PREVIOUS INVOICES Create New Save Open Invoices Client +91 9820788953 D…" at bounding box center [512, 246] width 962 height 403
click at [736, 372] on img at bounding box center [715, 386] width 48 height 34
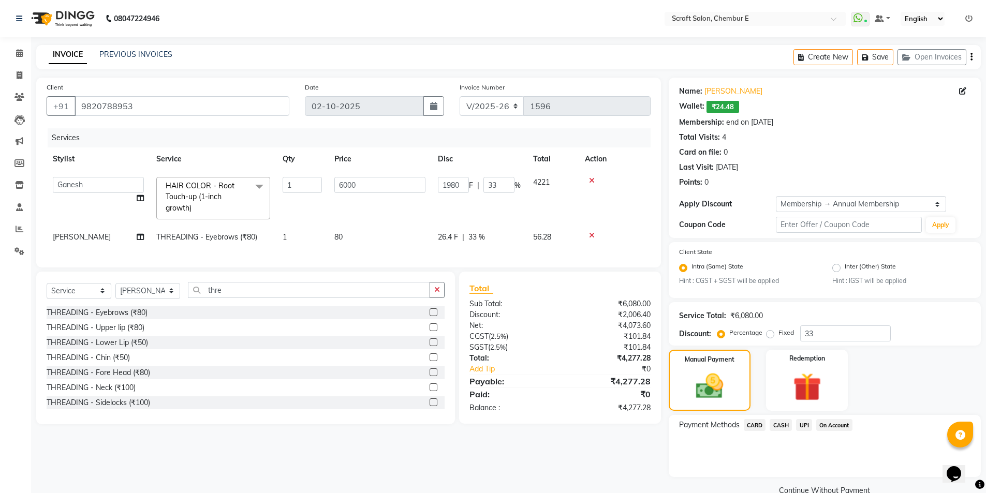
click at [779, 429] on span "CASH" at bounding box center [780, 425] width 22 height 12
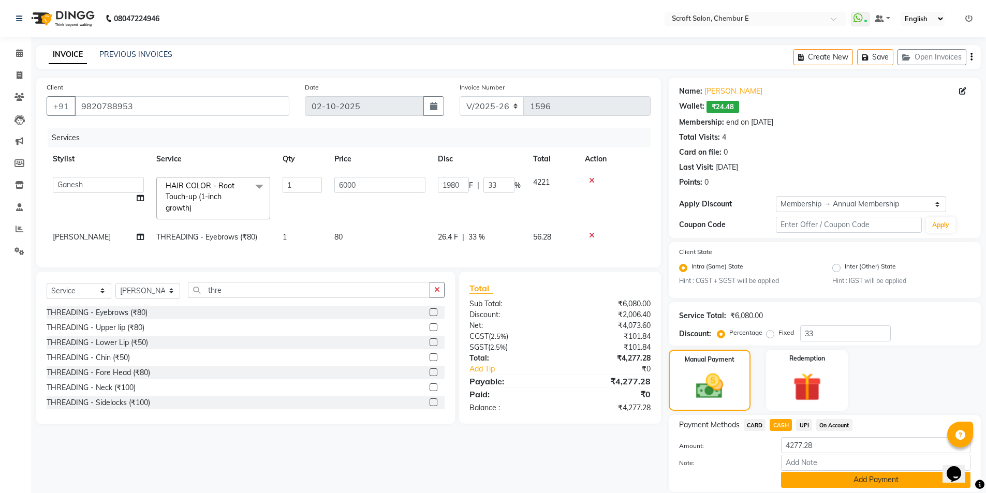
scroll to position [36, 0]
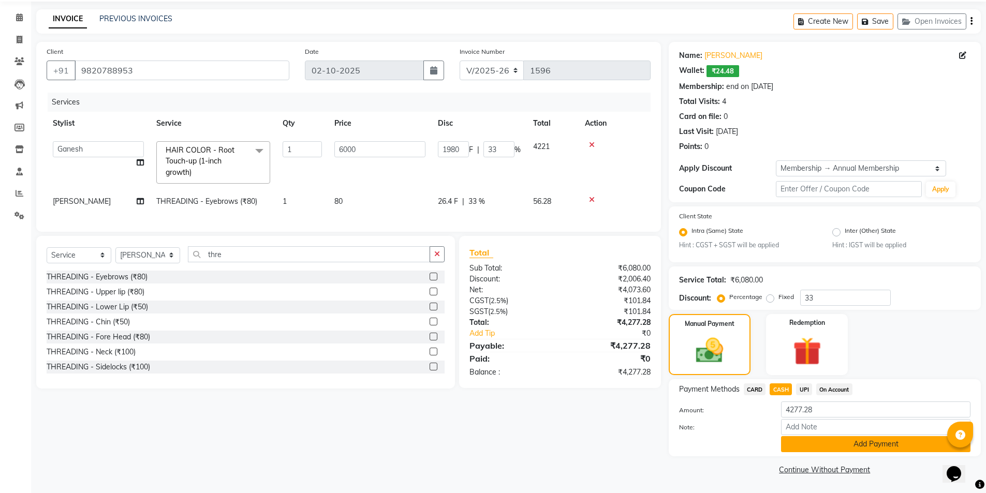
click at [836, 442] on button "Add Payment" at bounding box center [875, 444] width 189 height 16
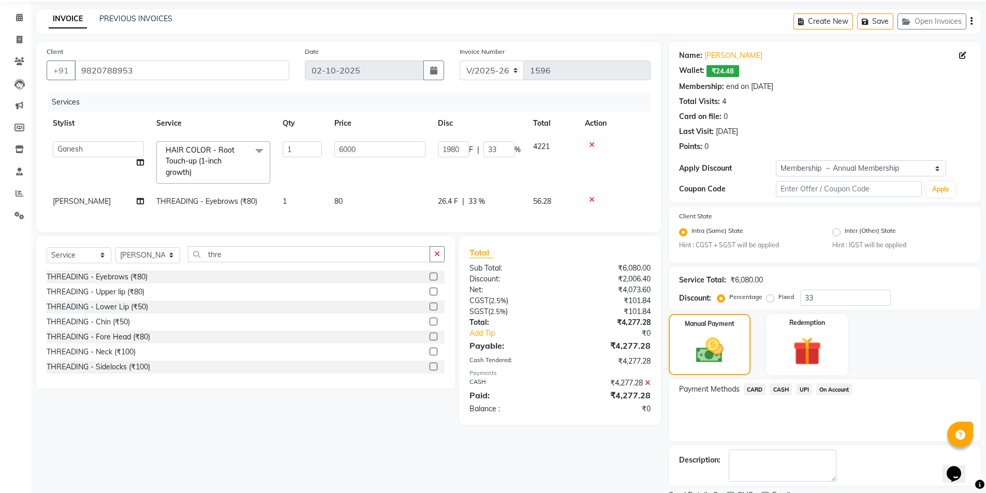
scroll to position [79, 0]
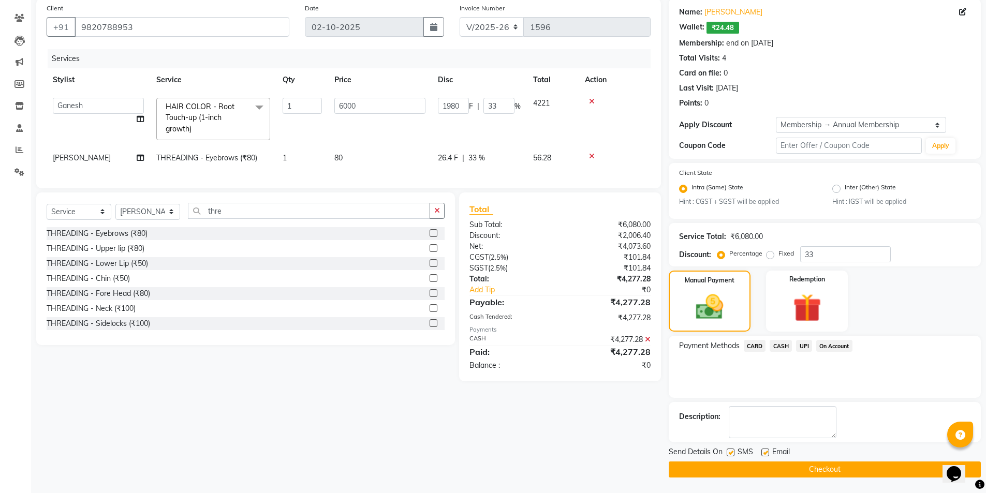
click at [765, 452] on label at bounding box center [765, 453] width 8 height 8
click at [765, 452] on input "checkbox" at bounding box center [764, 453] width 7 height 7
checkbox input "false"
click at [826, 469] on button "Checkout" at bounding box center [825, 470] width 312 height 16
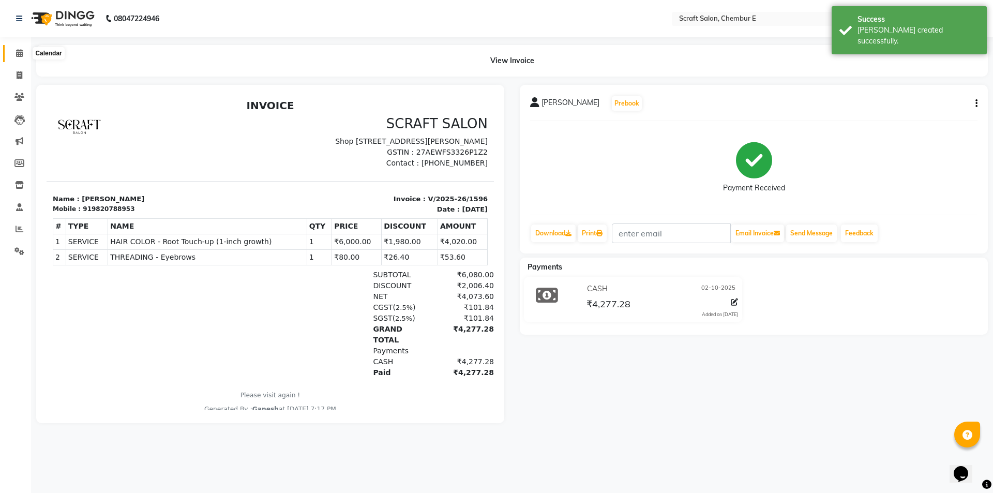
click at [19, 52] on icon at bounding box center [19, 53] width 7 height 8
